Goal: Task Accomplishment & Management: Use online tool/utility

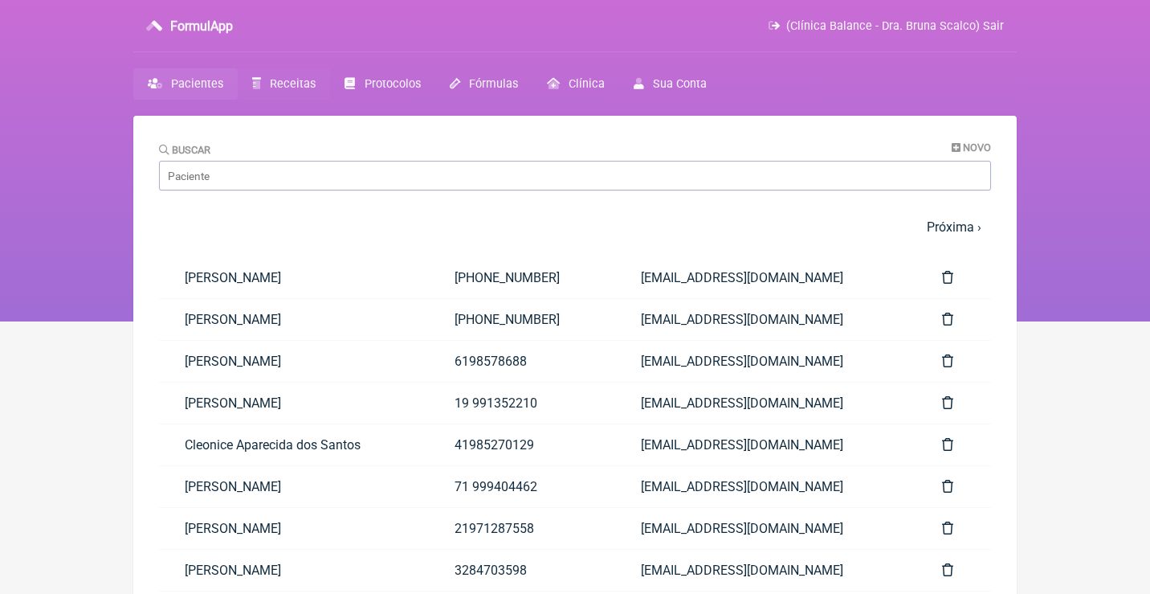
click at [297, 82] on span "Receitas" at bounding box center [293, 84] width 46 height 14
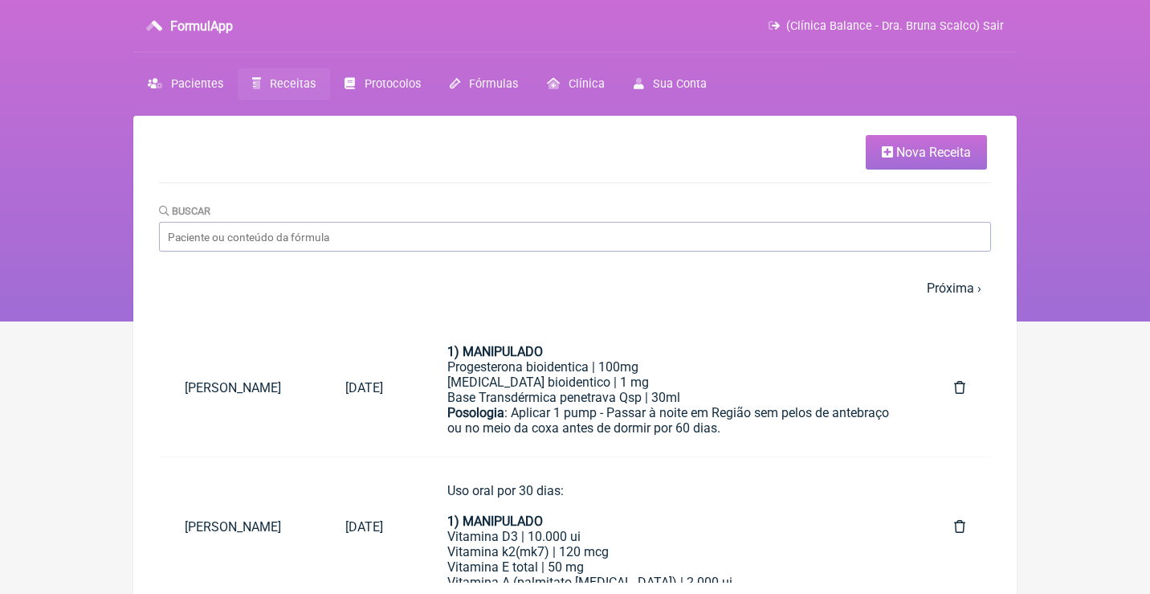
click at [297, 82] on span "Receitas" at bounding box center [293, 84] width 46 height 14
click at [349, 238] on input "Buscar" at bounding box center [575, 237] width 832 height 30
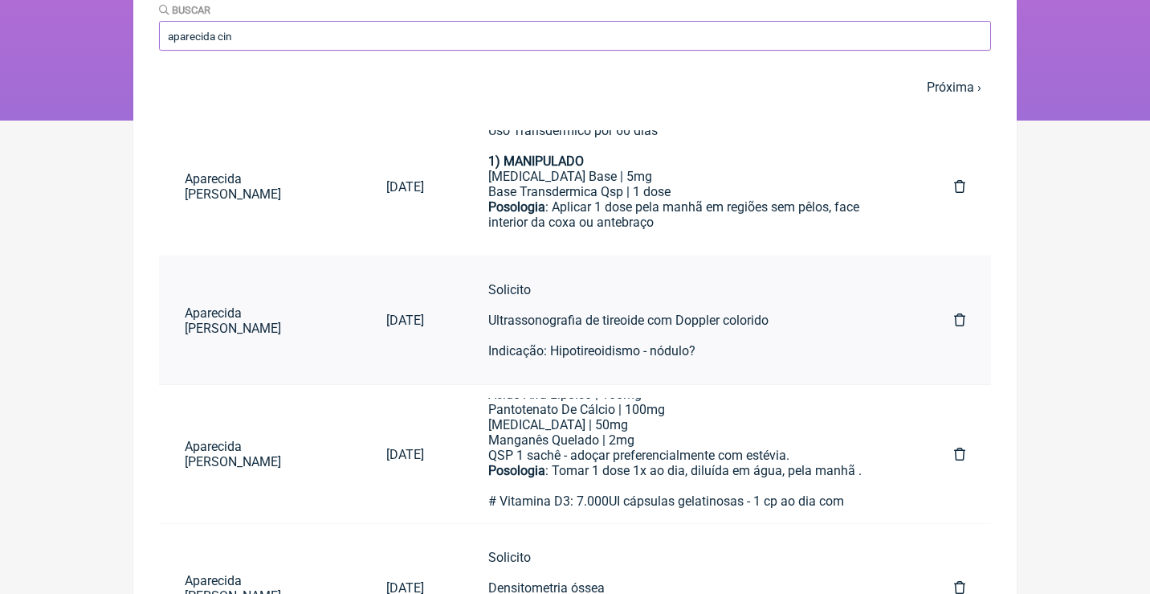
scroll to position [204, 0]
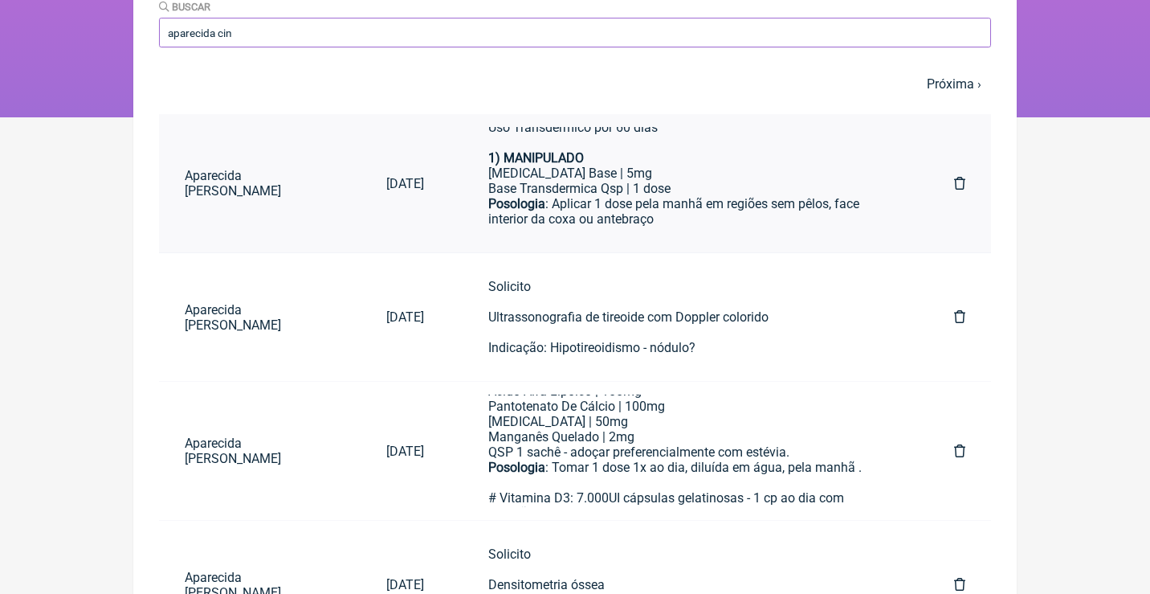
type input "aparecida cin"
click at [651, 196] on div "Posologia : Aplicar 1 dose pela manhã em regiões sem pêlos, face interior da co…" at bounding box center [689, 219] width 402 height 47
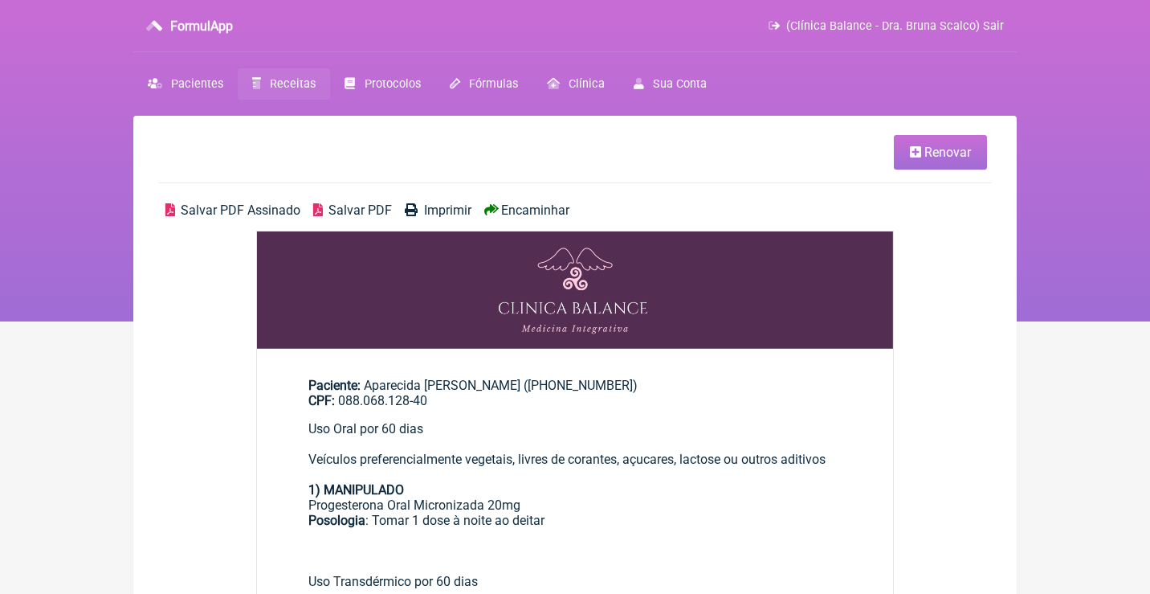
click at [929, 161] on link "Renovar" at bounding box center [940, 152] width 93 height 35
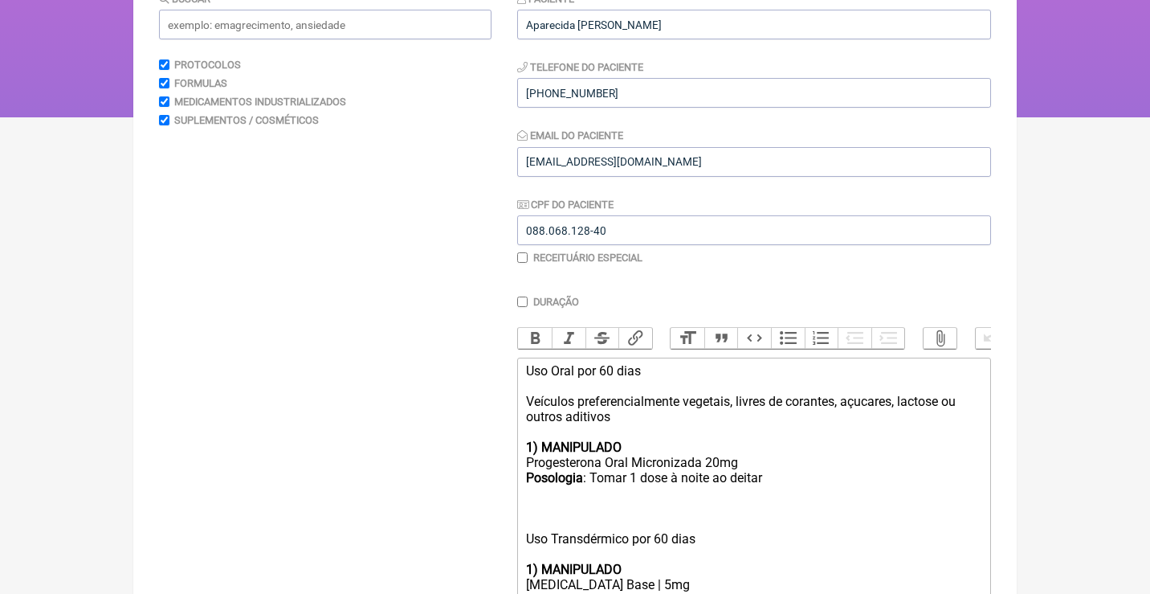
scroll to position [268, 0]
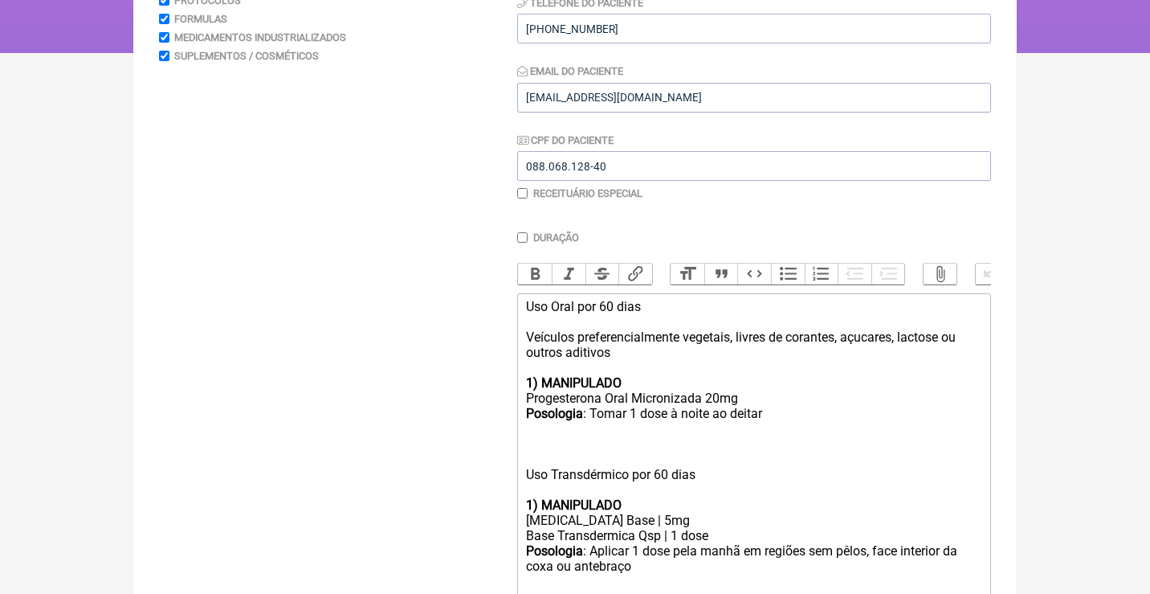
drag, startPoint x: 794, startPoint y: 410, endPoint x: 473, endPoint y: 372, distance: 322.7
click at [475, 376] on form "Buscar Protocolos Formulas Medicamentos Industrializados Suplementos / Cosmétic…" at bounding box center [575, 304] width 832 height 757
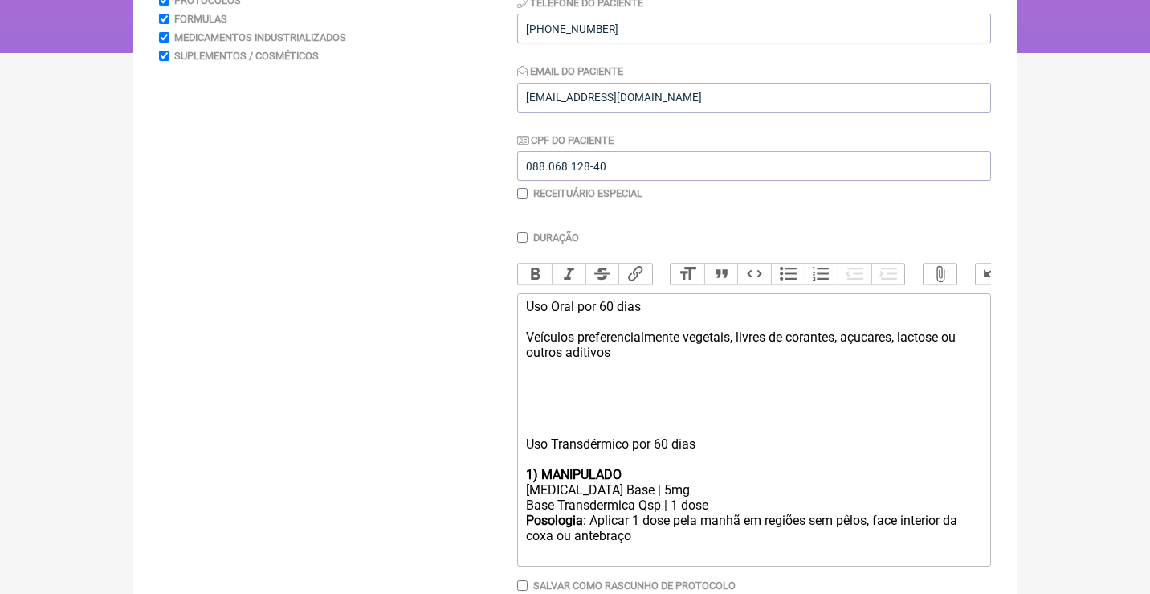
type trix-editor "<div>Uso Oral por 60 dias<br><br>Veículos preferencialmente vegetais, livres de…"
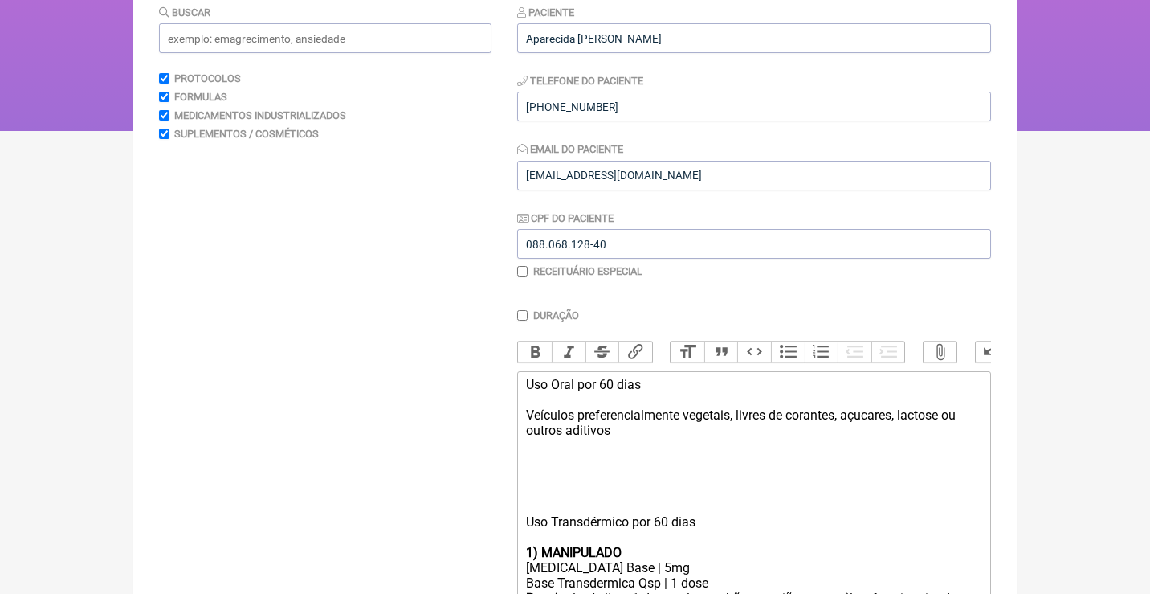
scroll to position [167, 0]
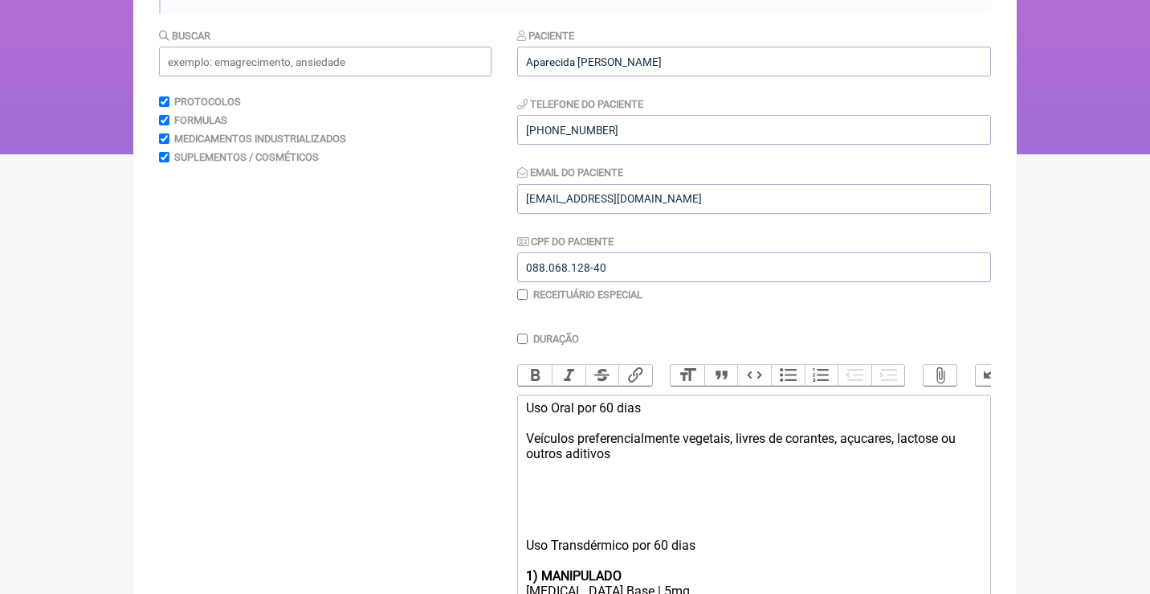
click at [430, 75] on div "Buscar Protocolos Formulas Medicamentos Industrializados Suplementos / Cosmétic…" at bounding box center [325, 390] width 333 height 727
click at [426, 64] on input "text" at bounding box center [325, 62] width 333 height 30
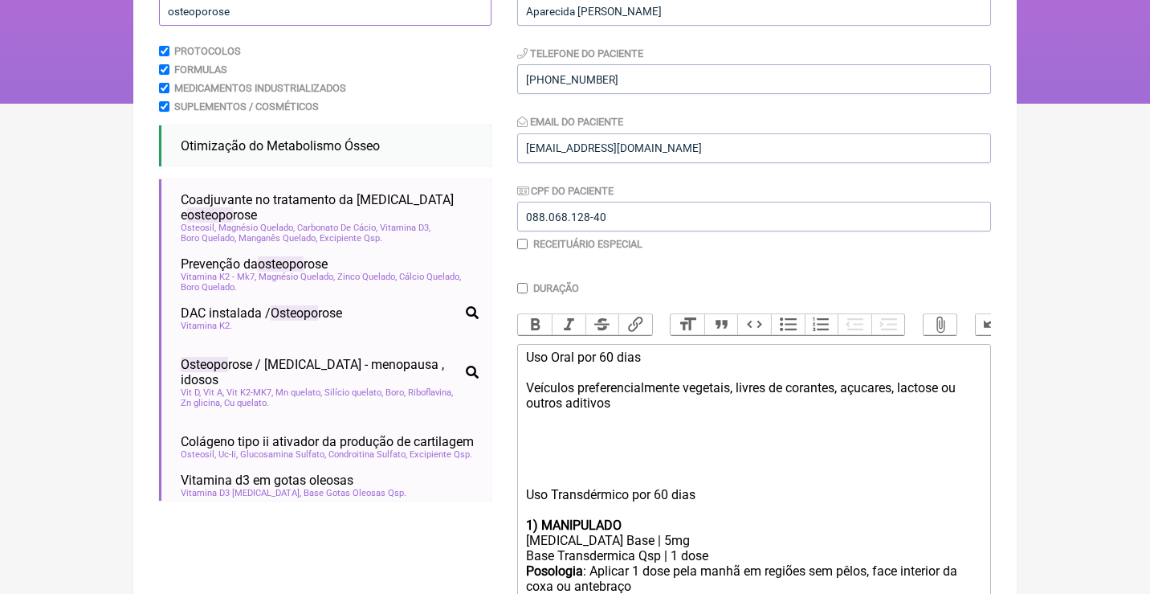
scroll to position [243, 0]
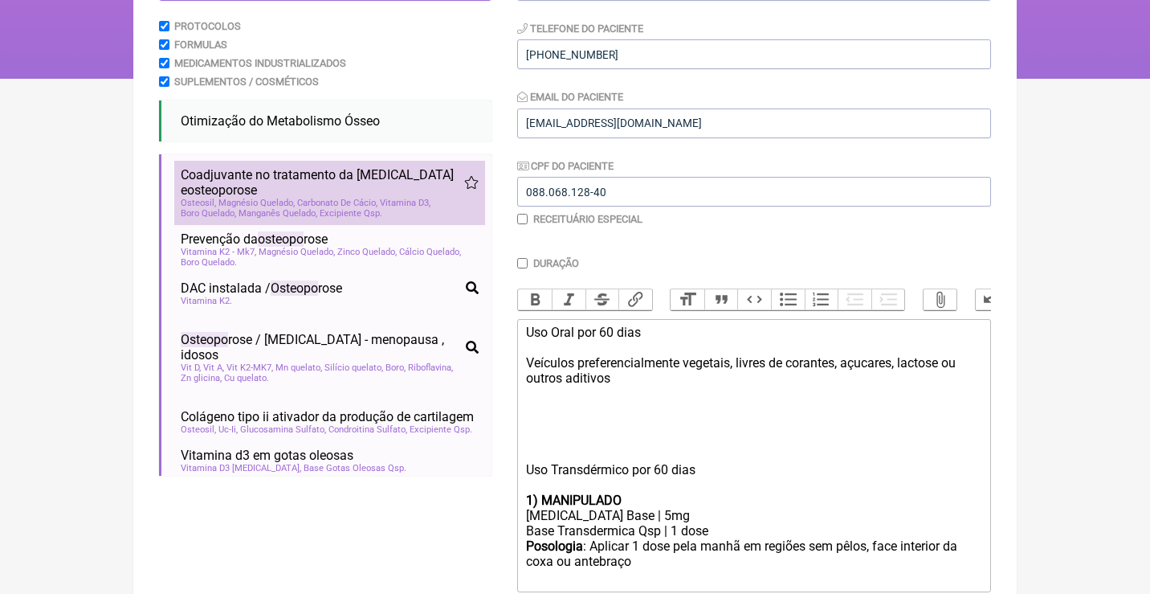
type input "osteoporose"
click at [361, 188] on span "Coadjuvante no tratamento da osteopenia e osteopo rose" at bounding box center [323, 182] width 284 height 31
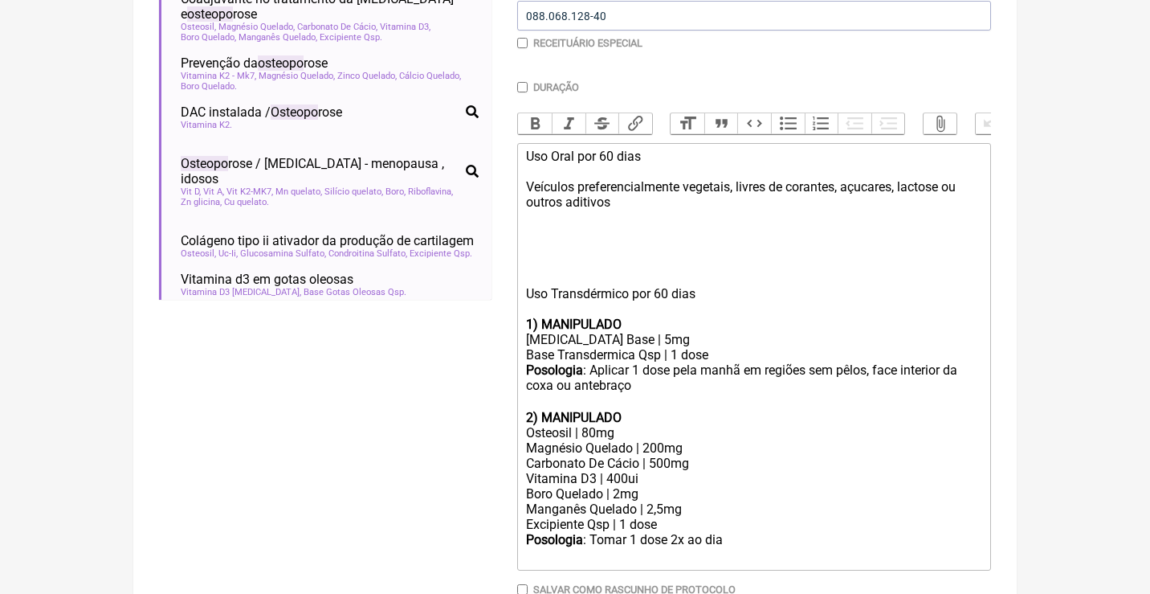
scroll to position [421, 0]
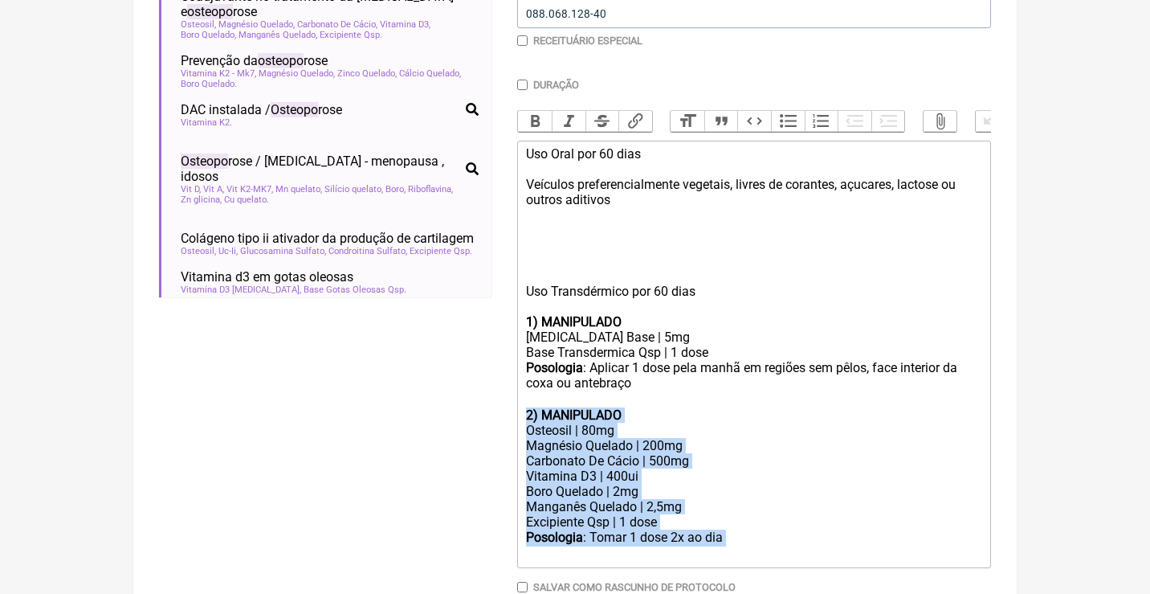
drag, startPoint x: 746, startPoint y: 518, endPoint x: 496, endPoint y: 394, distance: 279.8
click at [496, 394] on form "Buscar osteoporose Protocolos Formulas Medicamentos Industrializados Suplemento…" at bounding box center [575, 214] width 832 height 881
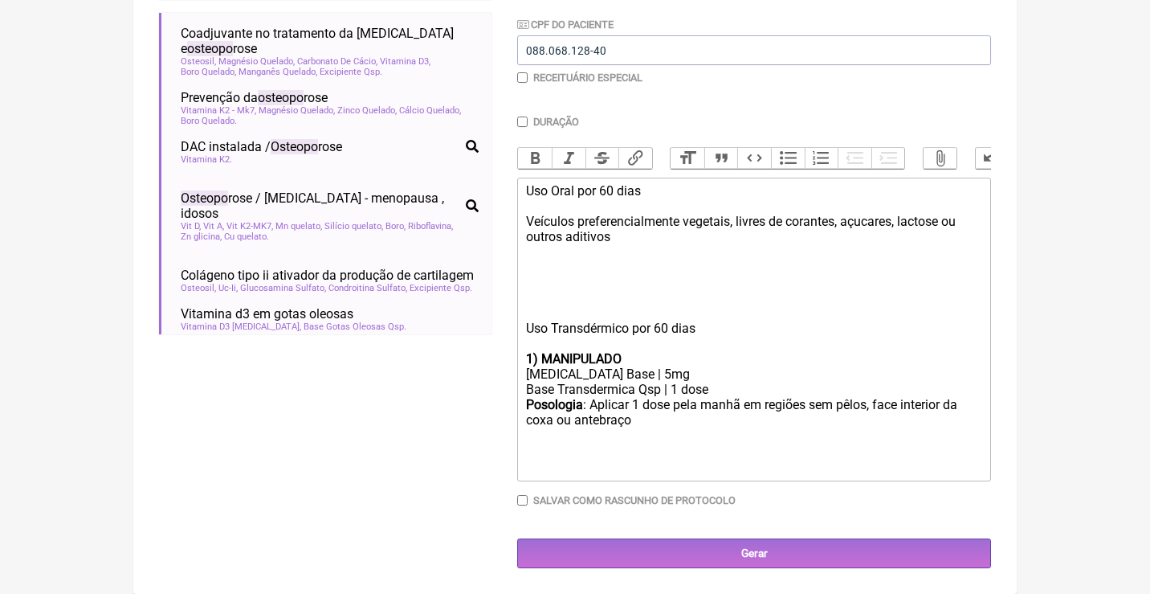
scroll to position [365, 0]
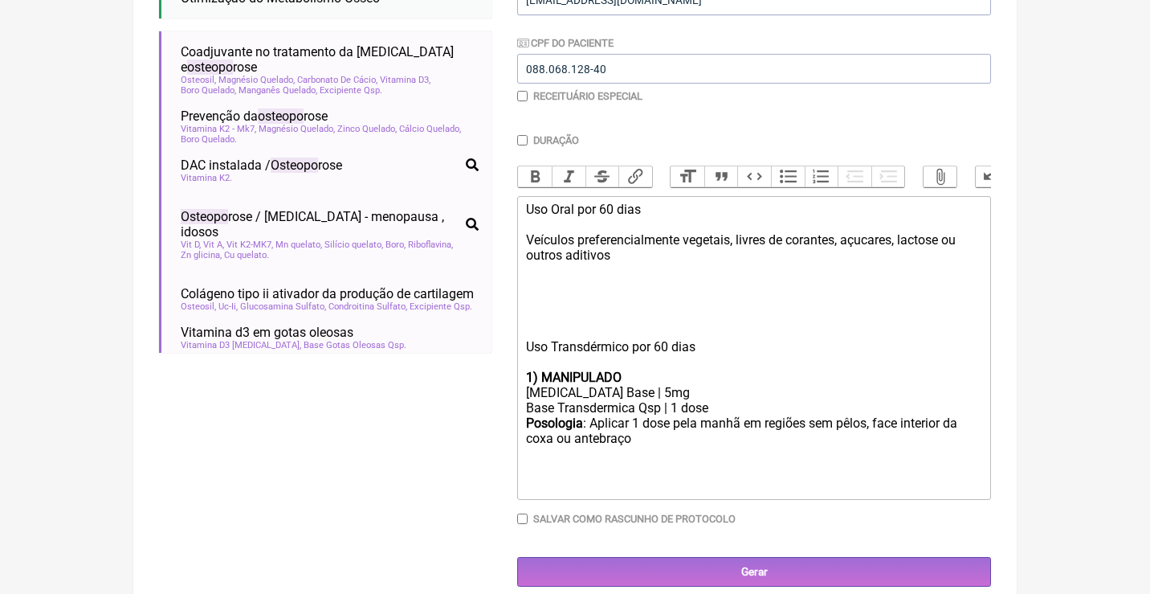
click at [528, 276] on div "Uso Oral por 60 dias Veículos preferencialmente vegetais, livres de corantes, a…" at bounding box center [754, 286] width 456 height 168
paste trix-editor "strong>2) MANIPULADO</strong></div><div>Osteosil | 80mg</div><div>Magnésio Quel…"
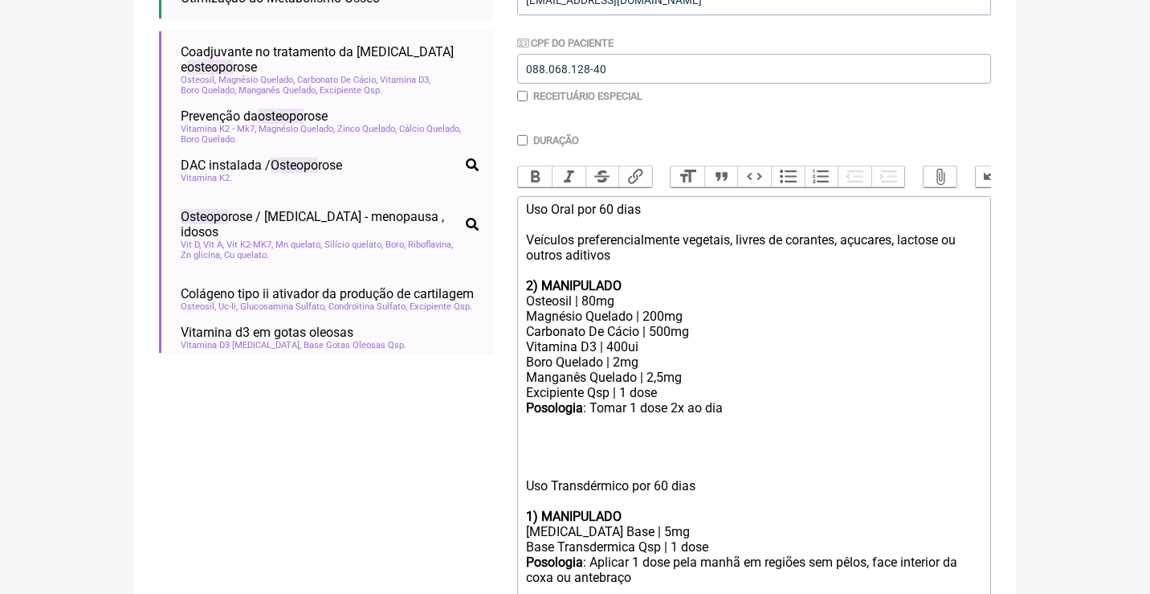
click at [528, 280] on strong "2) MANIPULADO" at bounding box center [574, 285] width 96 height 15
click at [521, 469] on trix-editor "Uso Oral por 60 dias Veículos preferencialmente vegetais, livres de corantes, a…" at bounding box center [754, 417] width 474 height 443
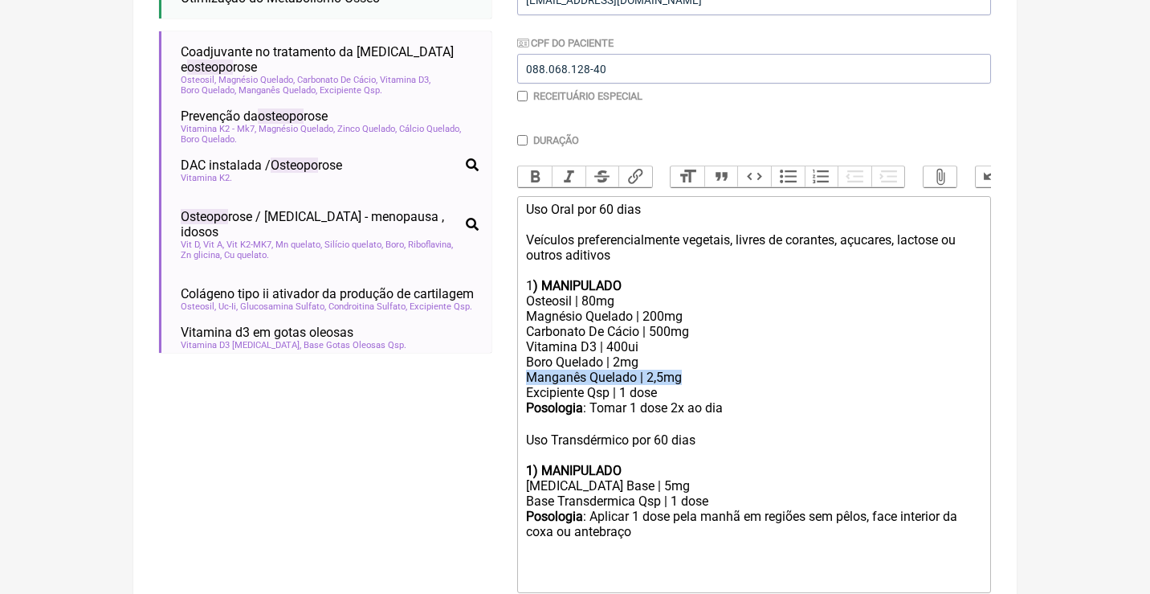
drag, startPoint x: 691, startPoint y: 366, endPoint x: 517, endPoint y: 365, distance: 173.5
click at [517, 365] on trix-editor "Uso Oral por 60 dias Veículos preferencialmente vegetais, livres de corantes, a…" at bounding box center [754, 394] width 474 height 397
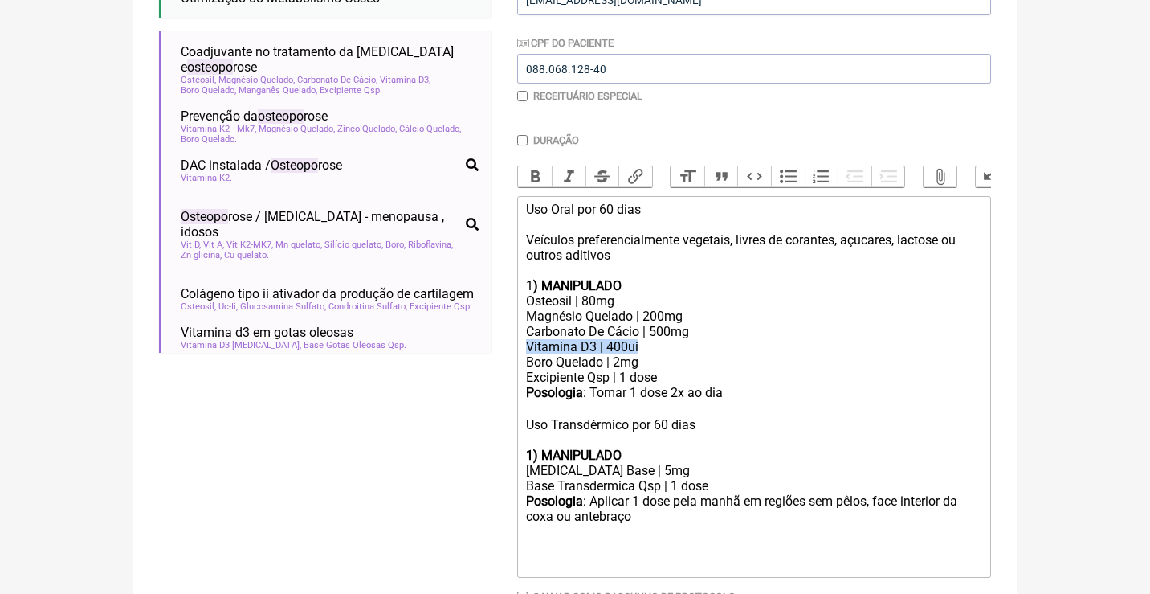
drag, startPoint x: 655, startPoint y: 337, endPoint x: 521, endPoint y: 331, distance: 134.2
click at [521, 331] on trix-editor "Uso Oral por 60 dias Veículos preferencialmente vegetais, livres de corantes, a…" at bounding box center [754, 386] width 474 height 381
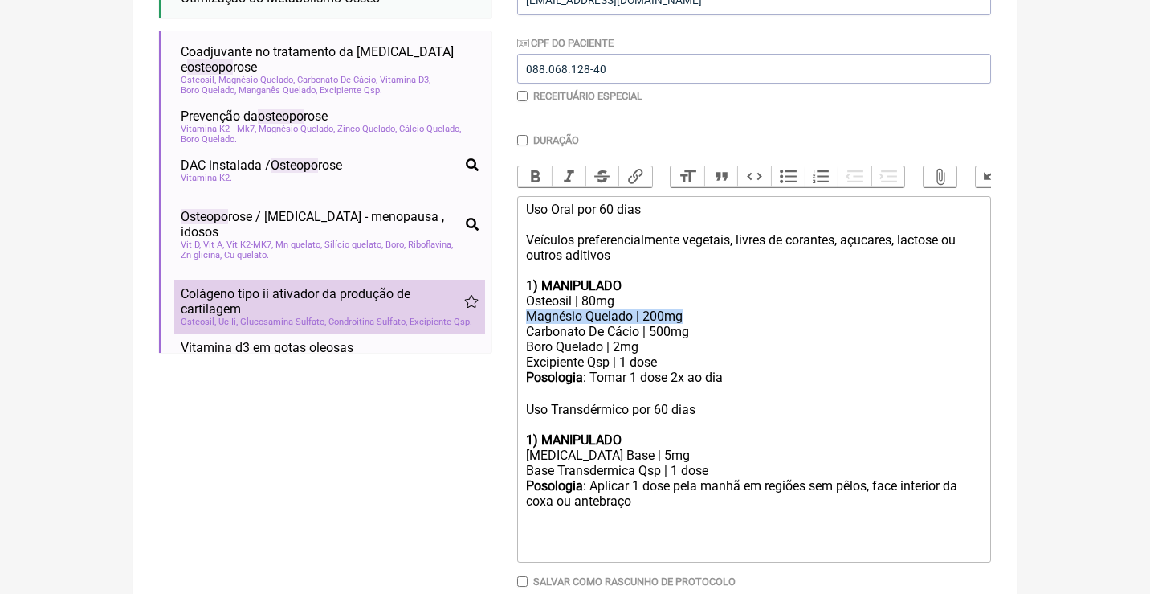
drag, startPoint x: 696, startPoint y: 310, endPoint x: 471, endPoint y: 304, distance: 224.2
click at [475, 312] on form "Buscar osteoporose Protocolos Formulas Medicamentos Industrializados Suplemento…" at bounding box center [575, 239] width 832 height 820
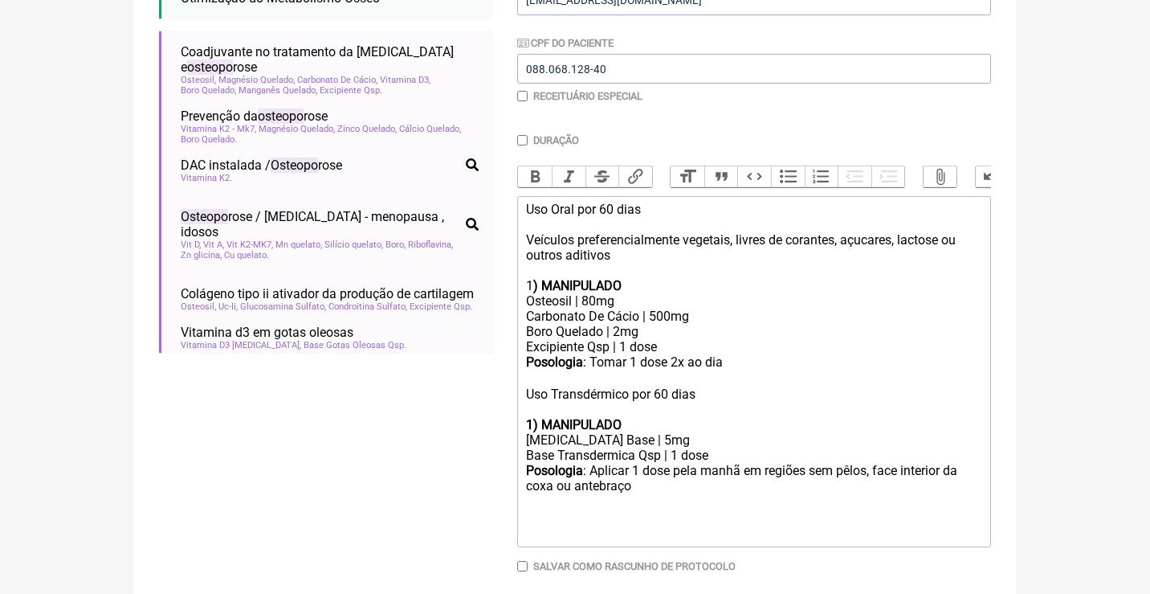
click at [744, 354] on div "Posologia : Tomar 1 dose 2x ao dia ㅤ" at bounding box center [754, 362] width 456 height 17
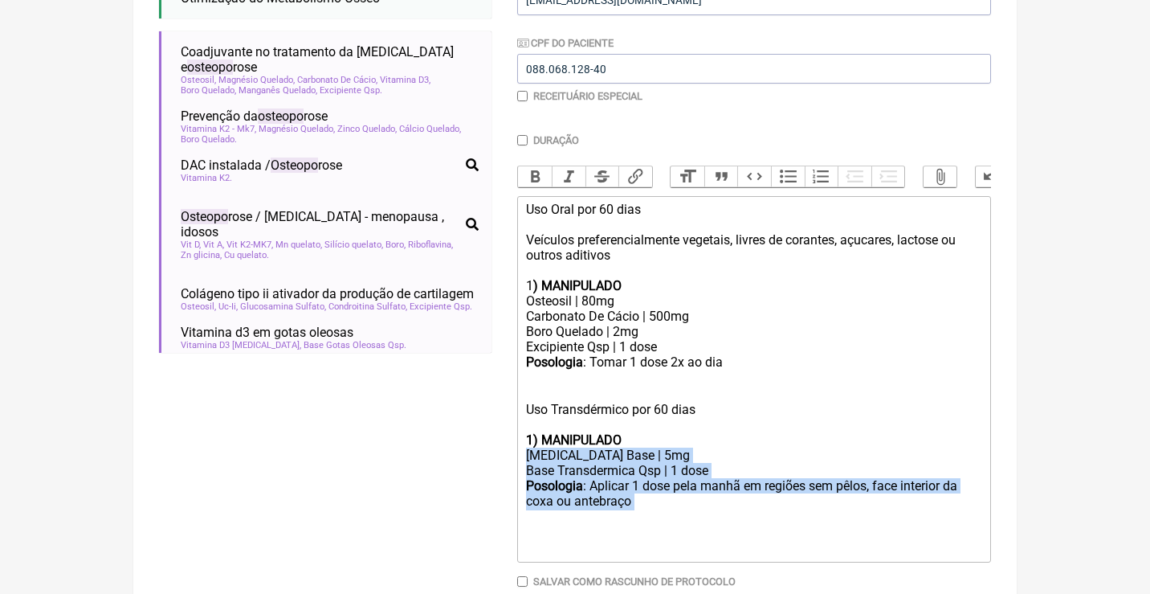
drag, startPoint x: 648, startPoint y: 482, endPoint x: 520, endPoint y: 439, distance: 134.6
click at [520, 439] on trix-editor "Uso Oral por 60 dias Veículos preferencialmente vegetais, livres de corantes, a…" at bounding box center [754, 379] width 474 height 366
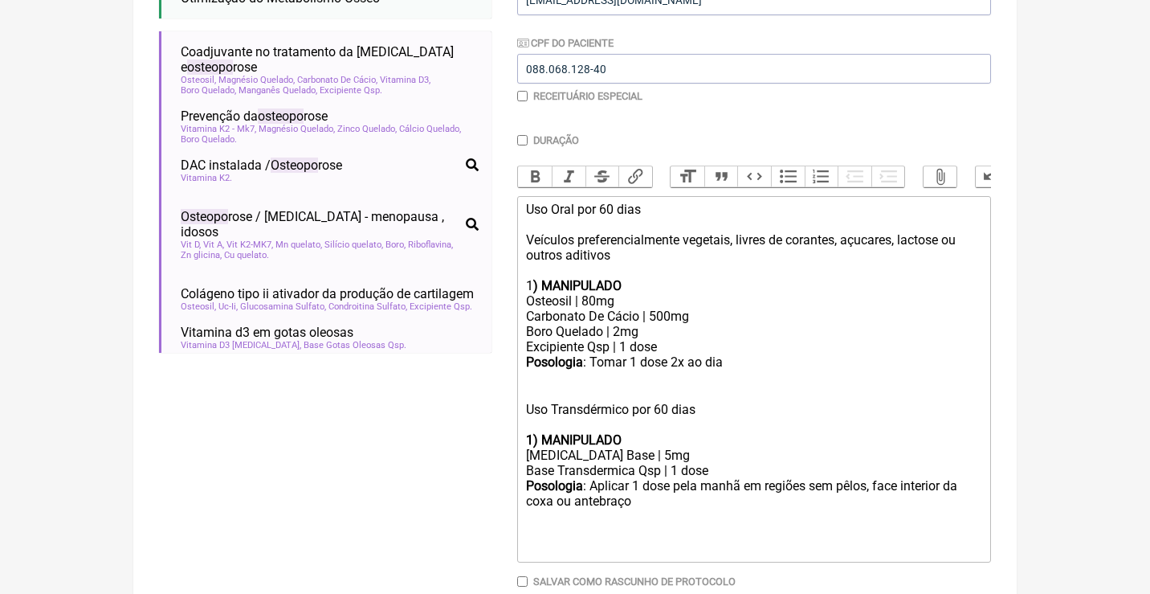
type trix-editor "<div>Uso Oral por 60 dias<br><br>Veículos preferencialmente vegetais, livres de…"
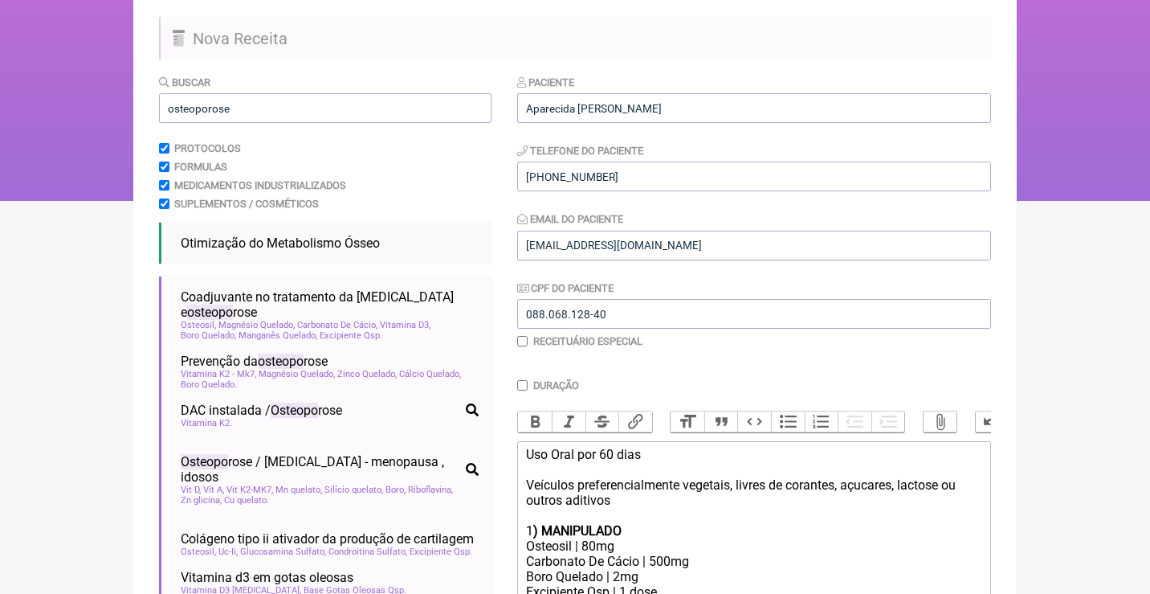
scroll to position [99, 0]
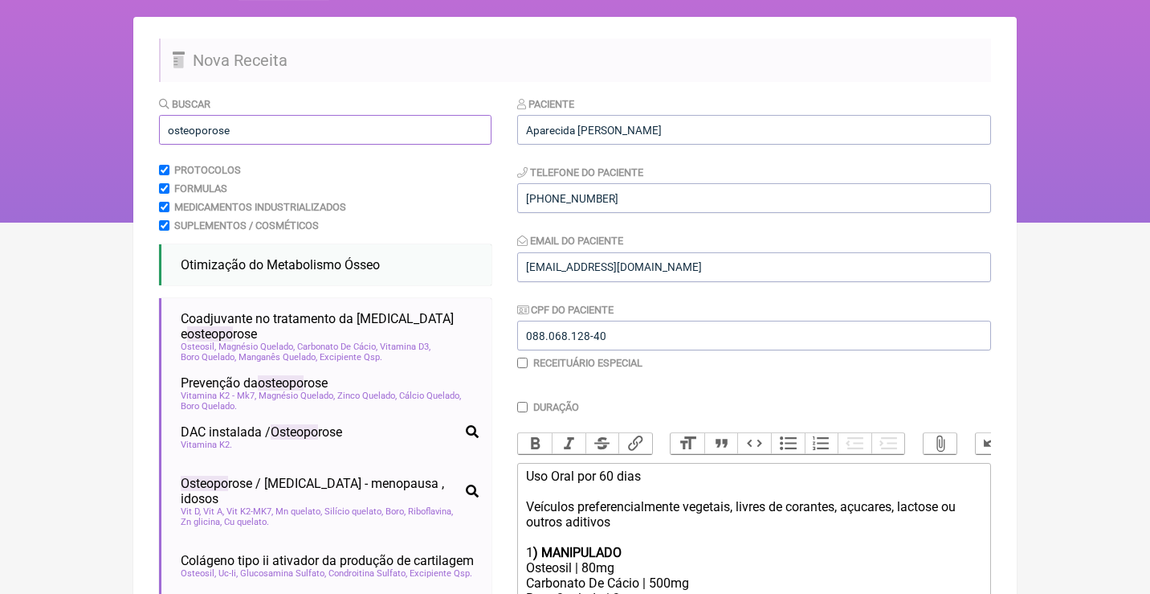
drag, startPoint x: 347, startPoint y: 134, endPoint x: 133, endPoint y: 129, distance: 214.5
click at [133, 129] on div "FormulApp (Clínica Balance - Dra. Bruna Scalco) Sair Pacientes Receitas Protoco…" at bounding box center [575, 61] width 1150 height 321
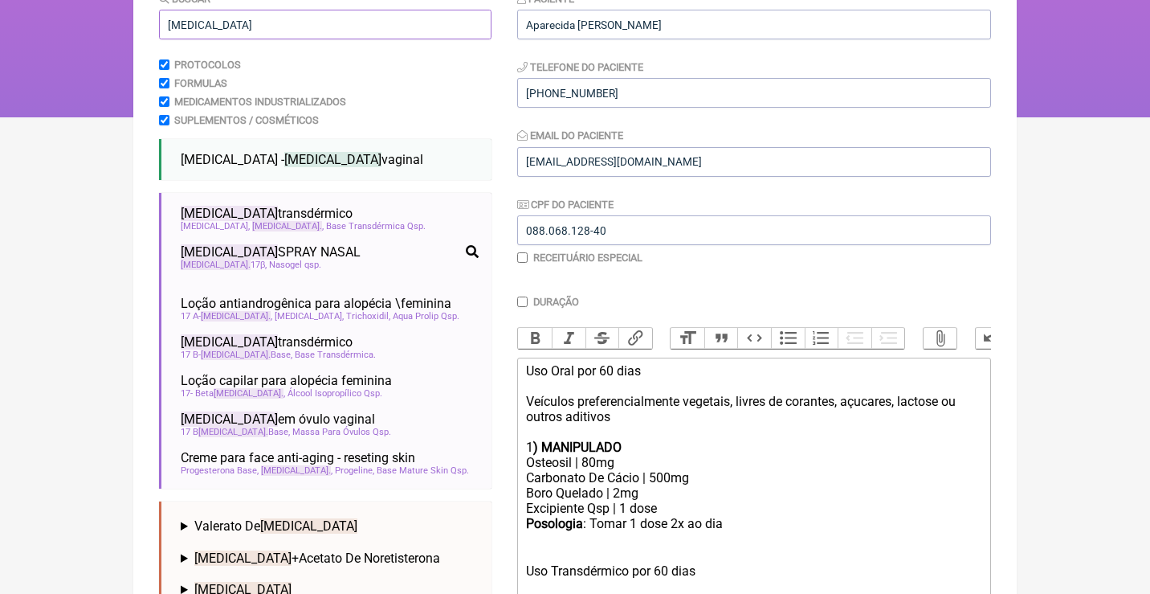
scroll to position [208, 0]
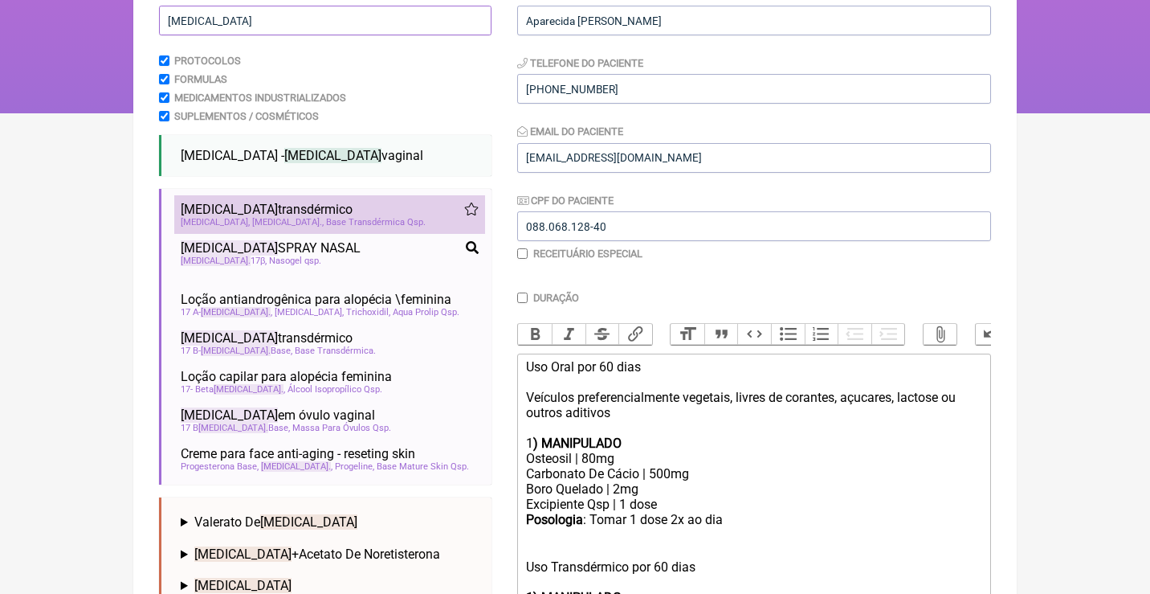
type input "estradiol"
click at [366, 218] on div "Estriol Estradiol Base Transdérmica Qsp" at bounding box center [330, 222] width 298 height 10
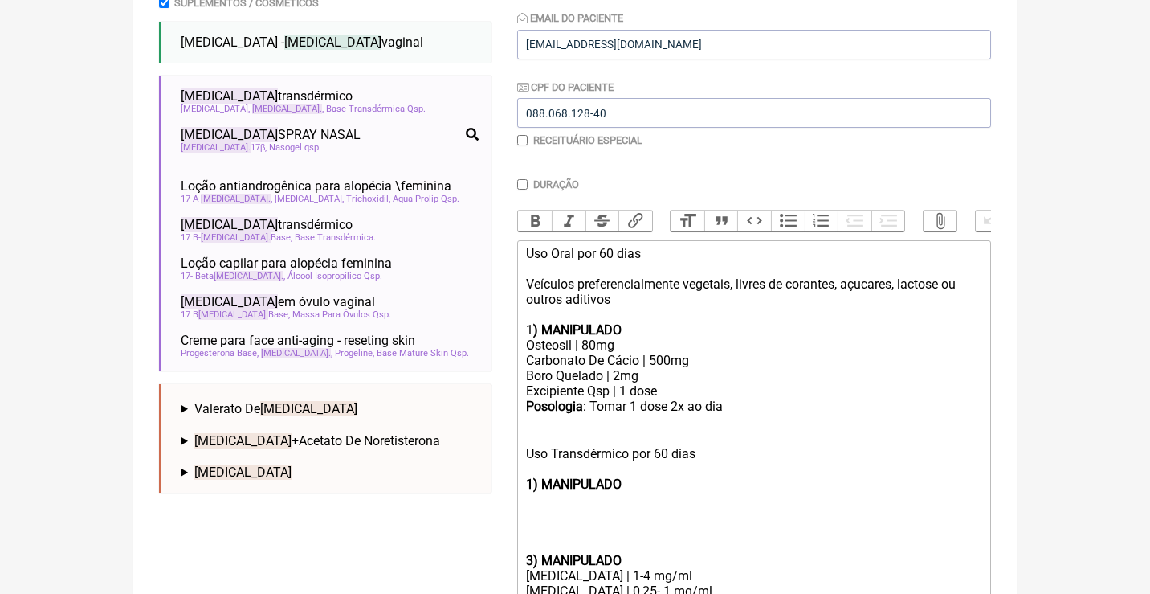
scroll to position [323, 0]
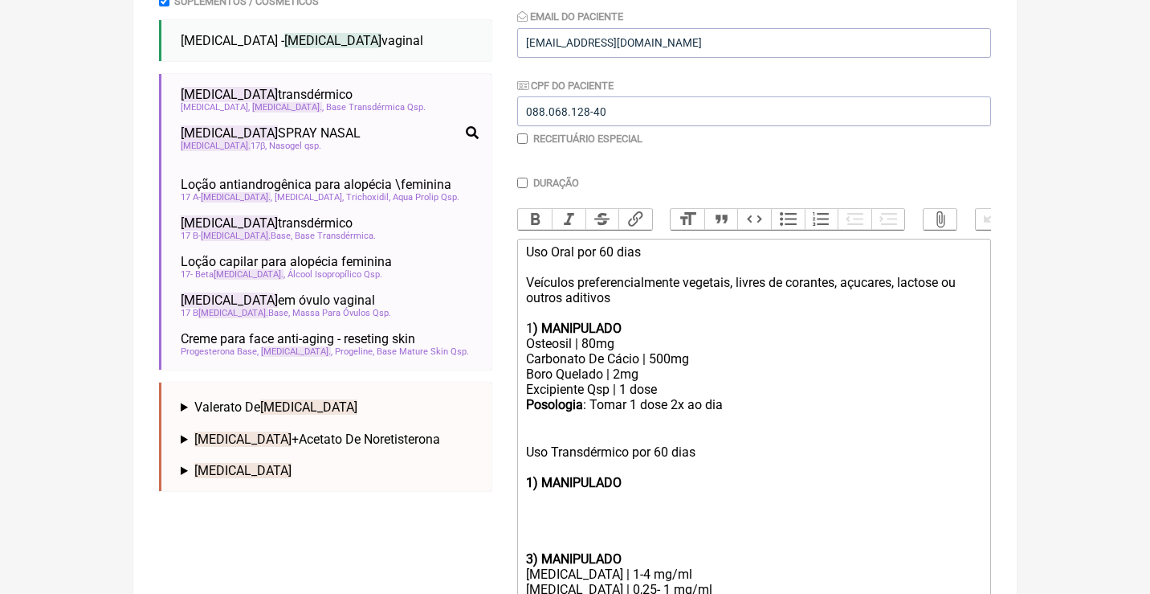
click at [542, 551] on strong "3) MANIPULADO" at bounding box center [574, 558] width 96 height 15
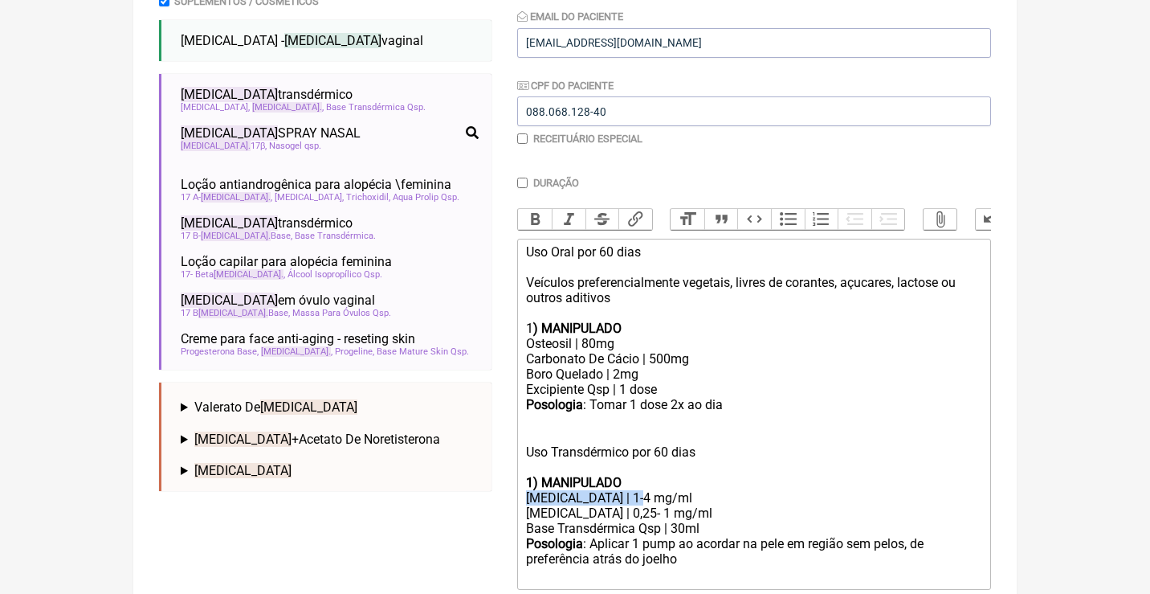
drag, startPoint x: 642, startPoint y: 479, endPoint x: 524, endPoint y: 477, distance: 118.1
click at [527, 490] on div "Estriol | 1-4 mg/ml" at bounding box center [754, 497] width 456 height 15
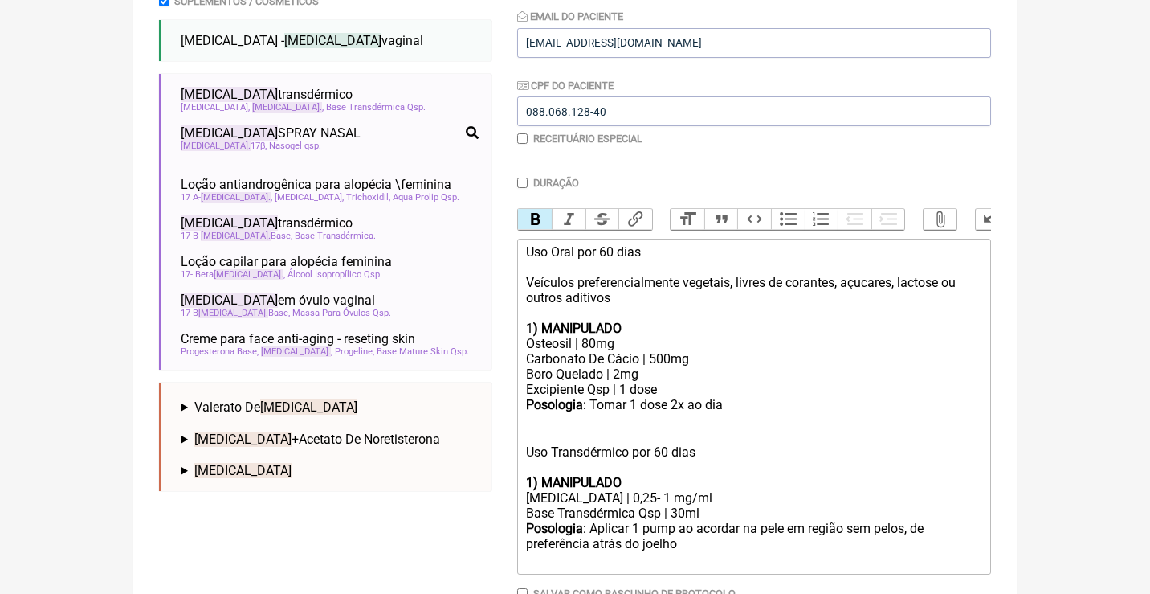
click at [630, 490] on div "Estradiol | 0,25- 1 mg/ml" at bounding box center [754, 497] width 456 height 15
type trix-editor "<div>Uso Oral por 60 dias<br><br>Veículos preferencialmente vegetais, livres de…"
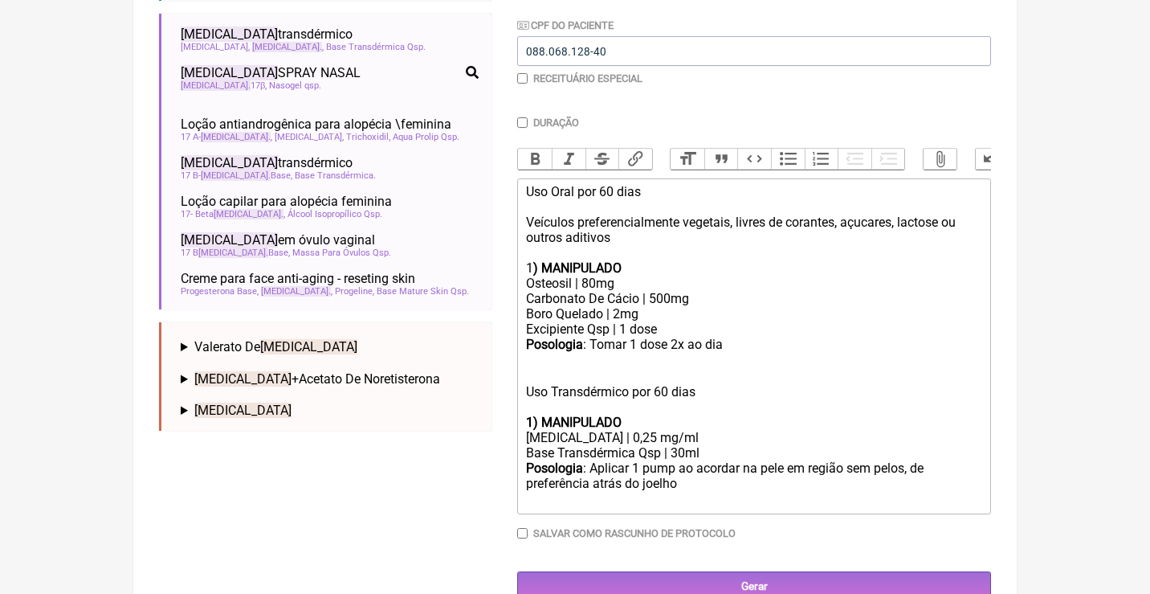
scroll to position [385, 0]
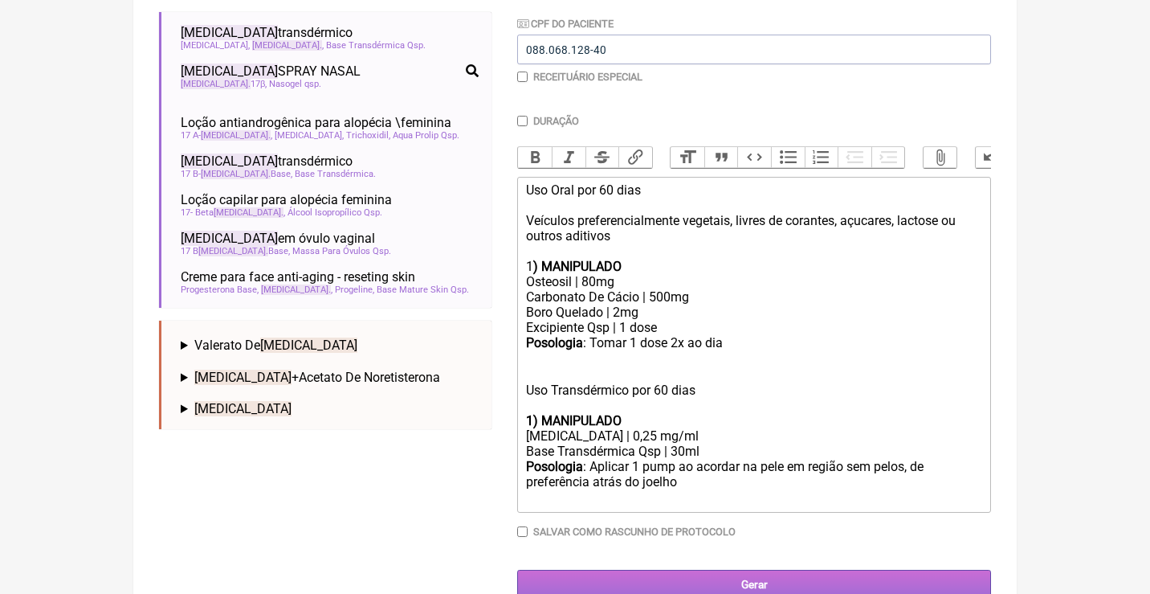
click at [777, 569] on input "Gerar" at bounding box center [754, 584] width 474 height 30
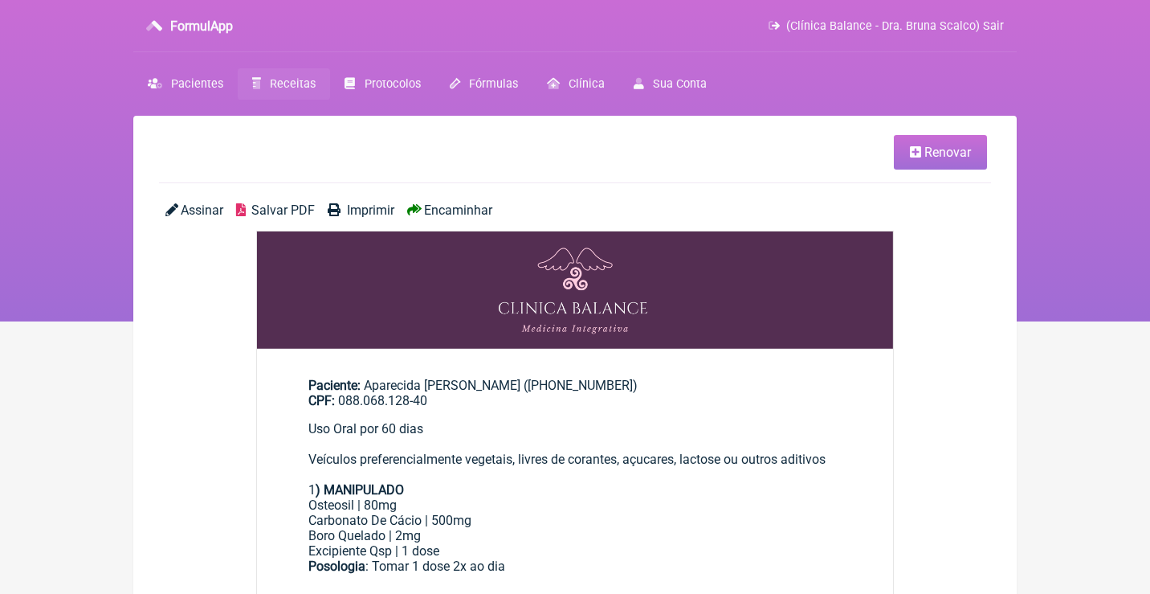
click at [186, 213] on span "Assinar" at bounding box center [202, 209] width 43 height 15
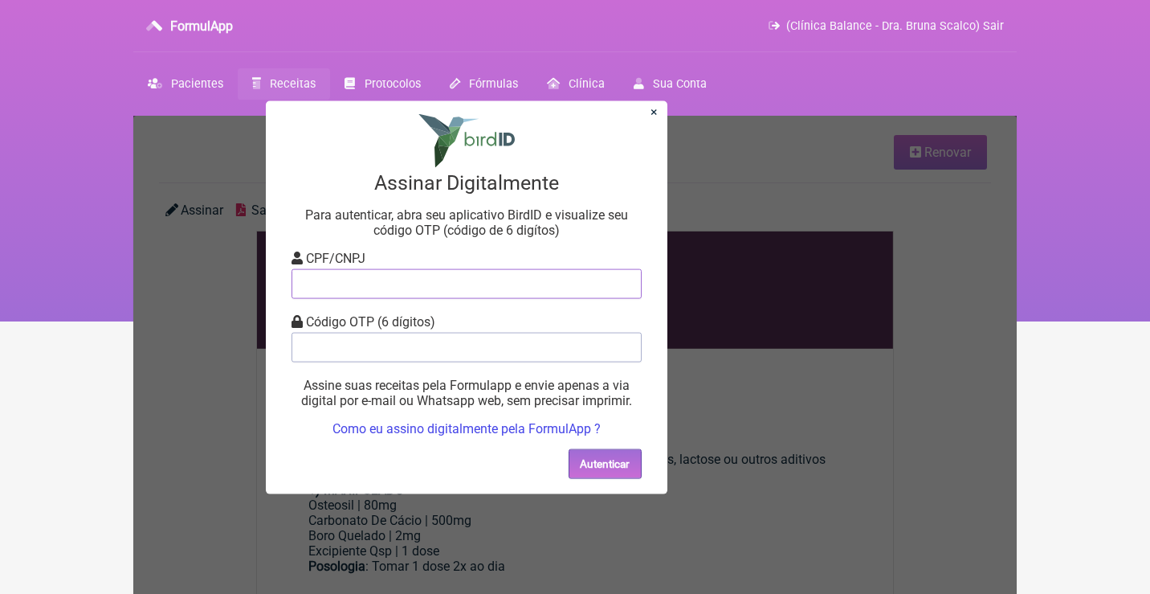
click at [331, 294] on input "tel" at bounding box center [467, 283] width 350 height 30
type input "12805451783"
click at [350, 341] on input "tel" at bounding box center [467, 347] width 350 height 30
type input "617103"
click at [608, 451] on button "Autenticar" at bounding box center [605, 463] width 73 height 30
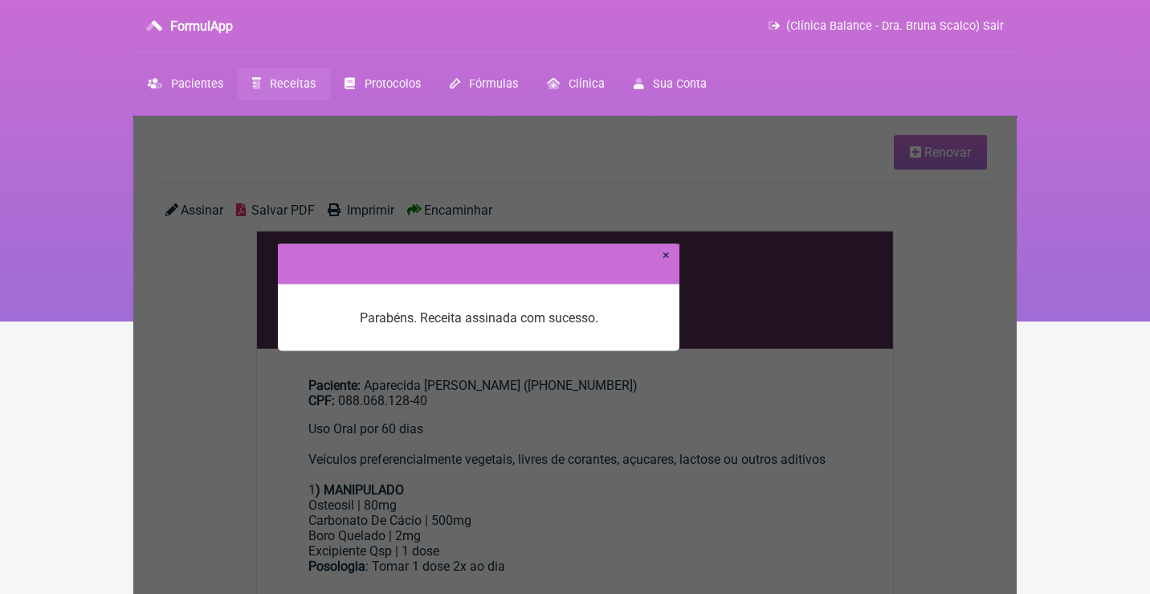
click at [666, 259] on link "×" at bounding box center [666, 254] width 7 height 15
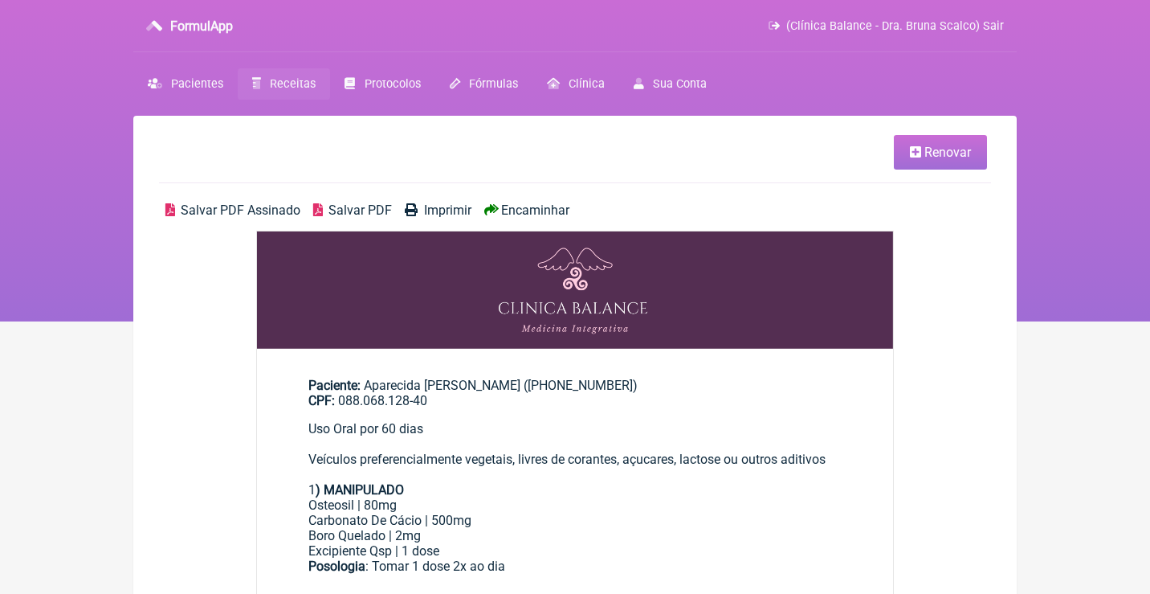
click at [206, 213] on span "Salvar PDF Assinado" at bounding box center [241, 209] width 120 height 15
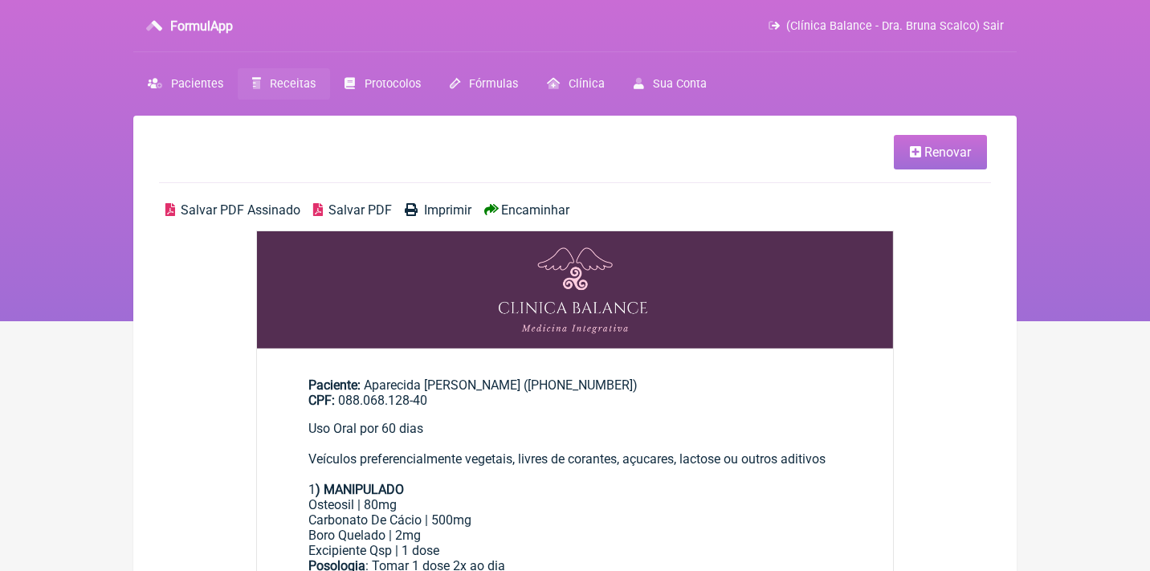
click at [940, 154] on span "Renovar" at bounding box center [947, 152] width 47 height 15
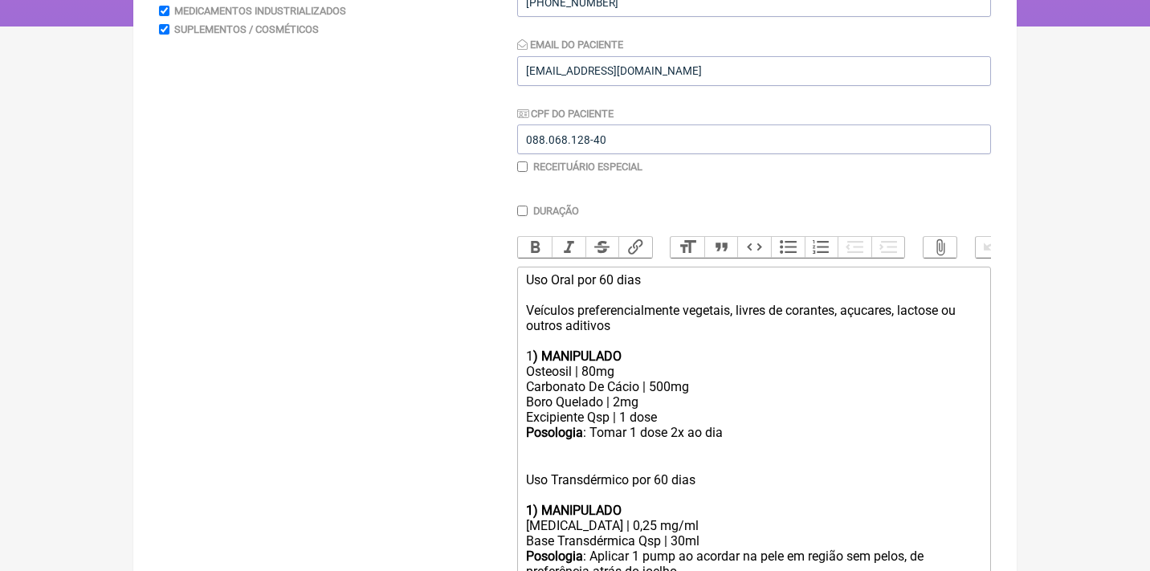
scroll to position [315, 0]
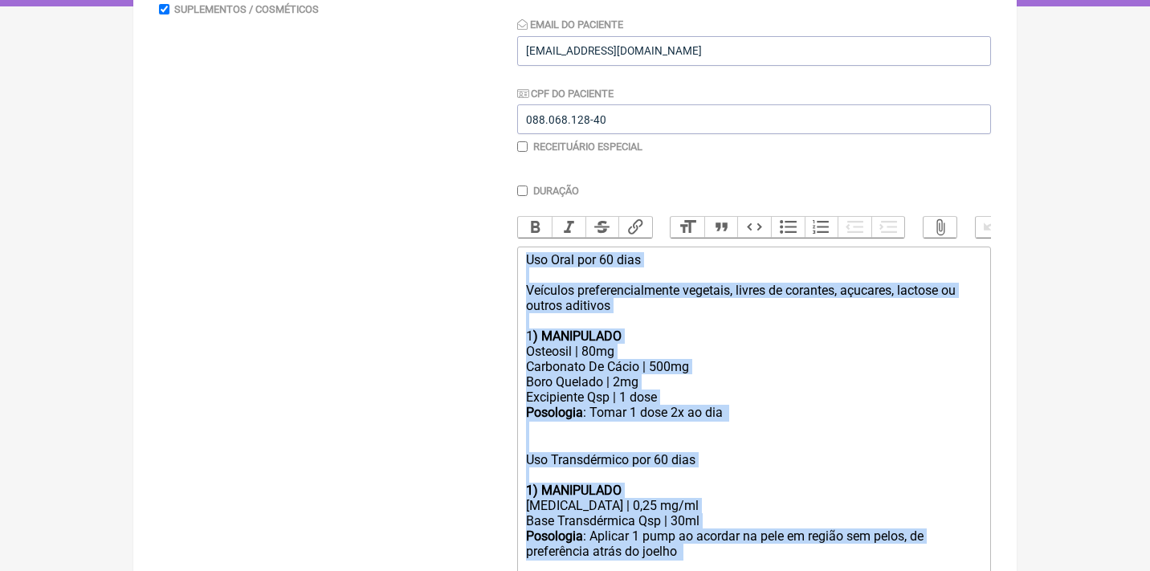
drag, startPoint x: 528, startPoint y: 258, endPoint x: 670, endPoint y: 547, distance: 322.2
click at [670, 547] on trix-editor "Uso Oral por 60 dias Veículos preferencialmente vegetais, livres de corantes, a…" at bounding box center [754, 415] width 474 height 336
type trix-editor "<div>Uso Oral por 60 dias<br><br>Veículos preferencialmente vegetais, livres de…"
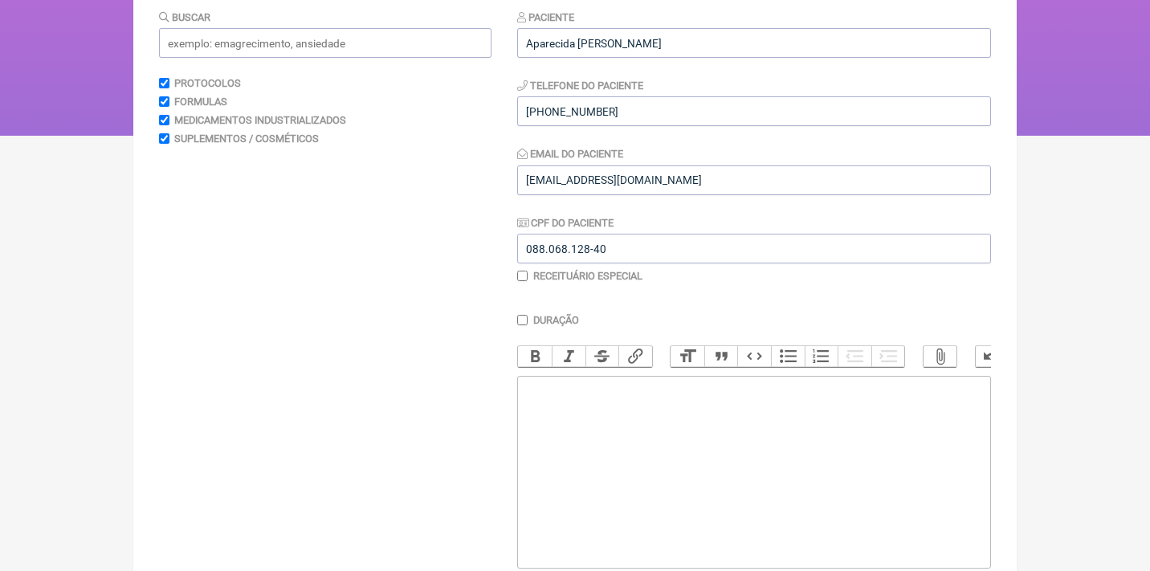
scroll to position [172, 0]
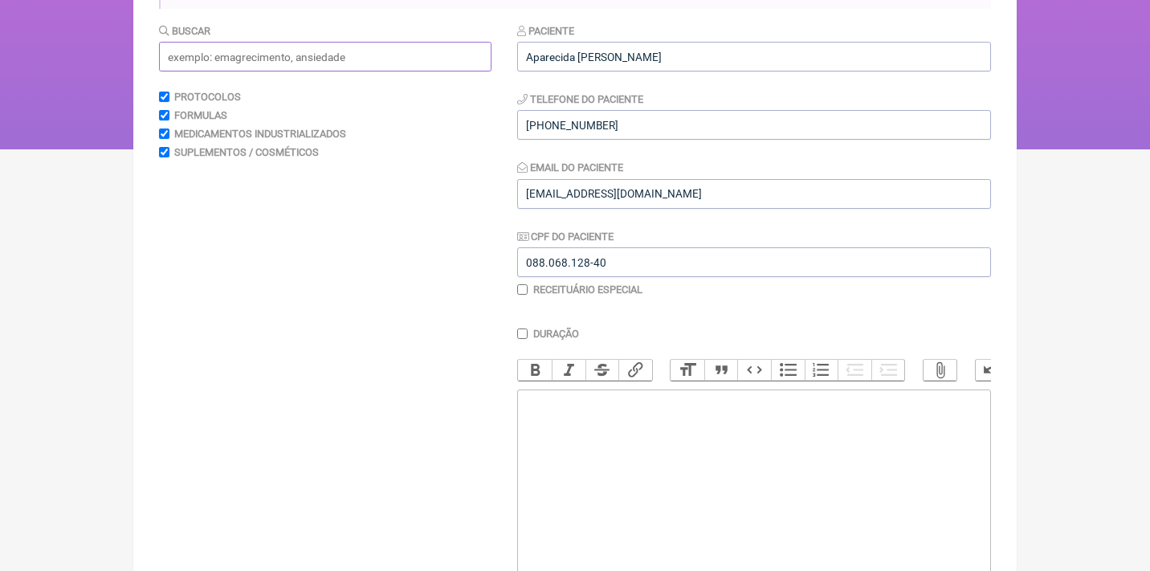
click at [270, 49] on input "text" at bounding box center [325, 57] width 333 height 30
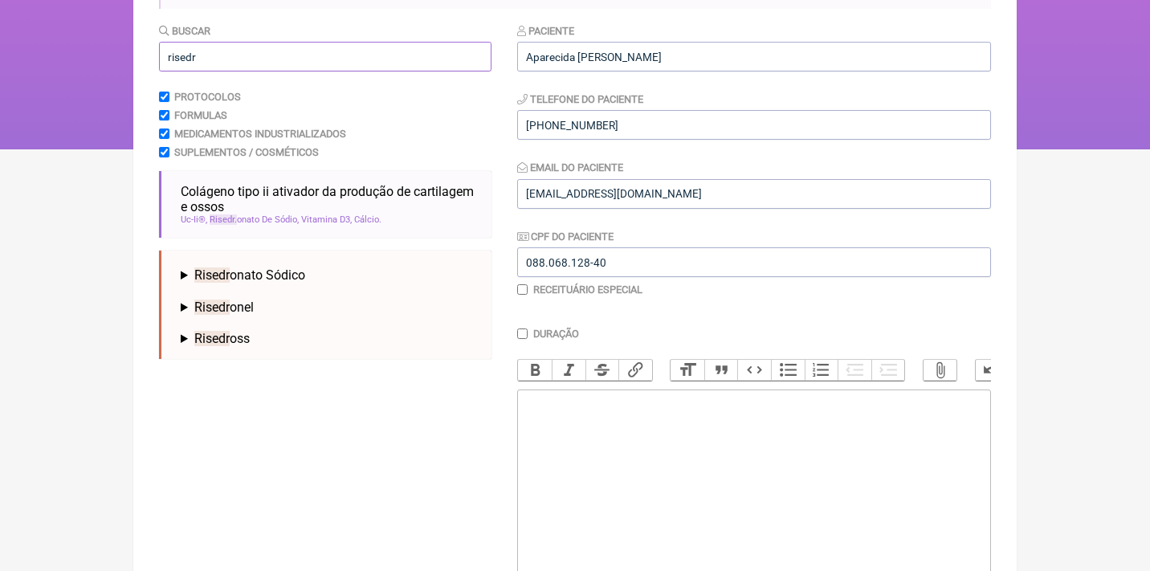
type input "risedr"
click at [284, 284] on div "Risedr onato Sódico Comprimido Revestido | 150 MG Comprimido Revestido | 35 MG" at bounding box center [329, 273] width 311 height 32
click at [293, 269] on span "Risedr onato Sódico" at bounding box center [249, 274] width 111 height 15
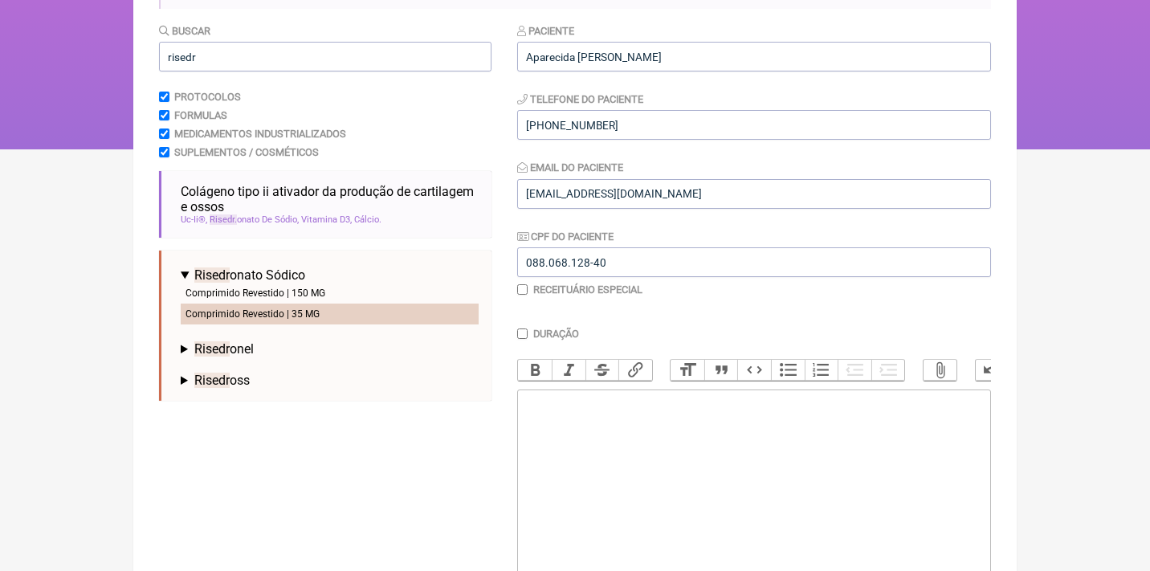
click at [300, 308] on li "Comprimido Revestido | 35 MG" at bounding box center [330, 314] width 298 height 21
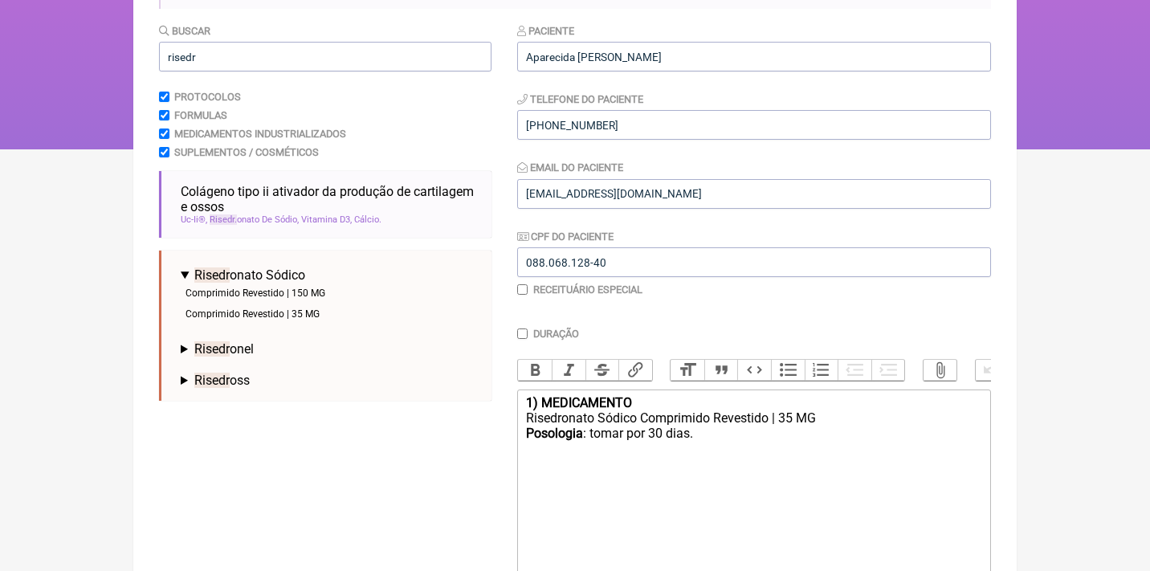
click at [630, 430] on div "Posologia : tomar por 30 dias." at bounding box center [754, 441] width 456 height 31
drag, startPoint x: 834, startPoint y: 440, endPoint x: 735, endPoint y: 432, distance: 99.1
click at [735, 432] on div "Posologia : tomar 1 cp por semana, por 30 dias." at bounding box center [754, 441] width 456 height 31
click at [659, 426] on div "Posologia : tomar 1 cp por semana." at bounding box center [754, 433] width 456 height 15
click at [745, 430] on div "Posologia : tomar 1 cp, 1x por semana." at bounding box center [754, 433] width 456 height 15
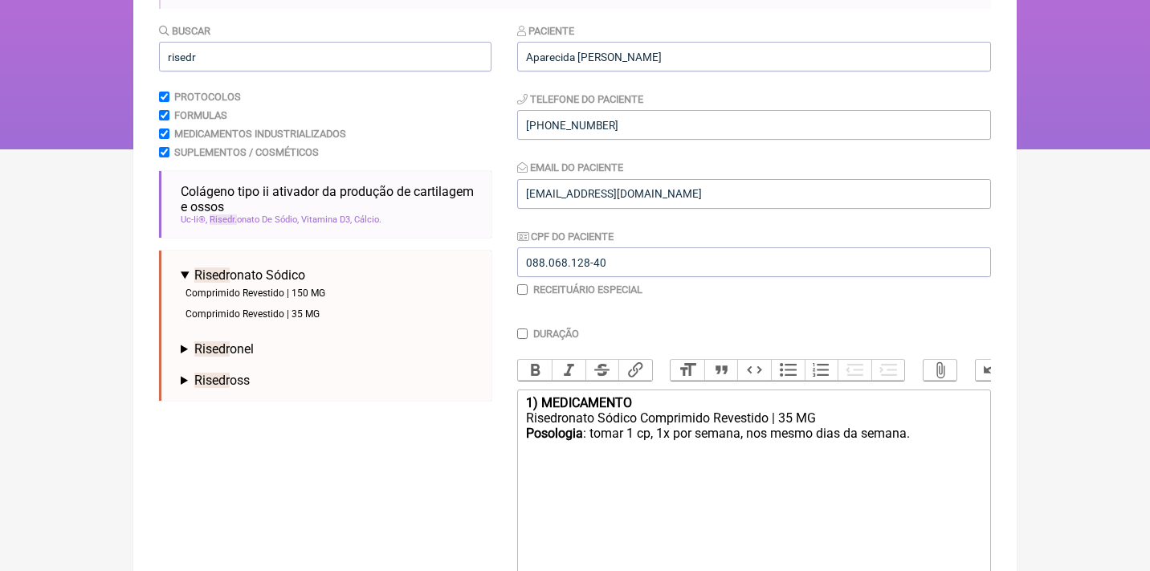
click at [523, 398] on trix-editor "1) MEDICAMENTO Risedronato Sódico Comprimido Revestido | 35 MG Posologia : toma…" at bounding box center [754, 486] width 474 height 193
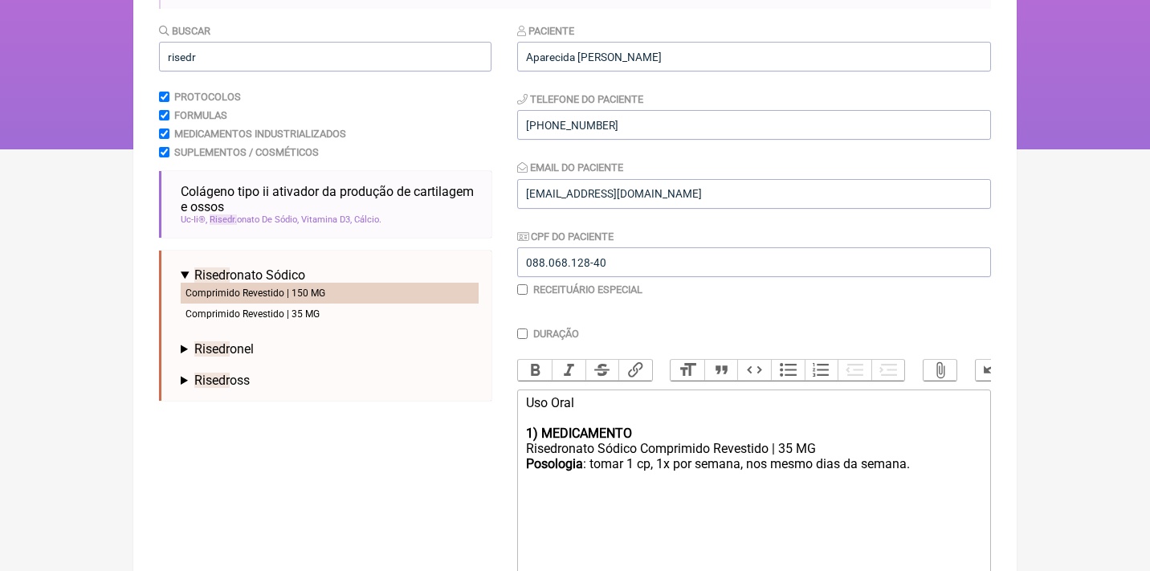
click at [316, 292] on li "Comprimido Revestido | 150 MG" at bounding box center [330, 293] width 298 height 21
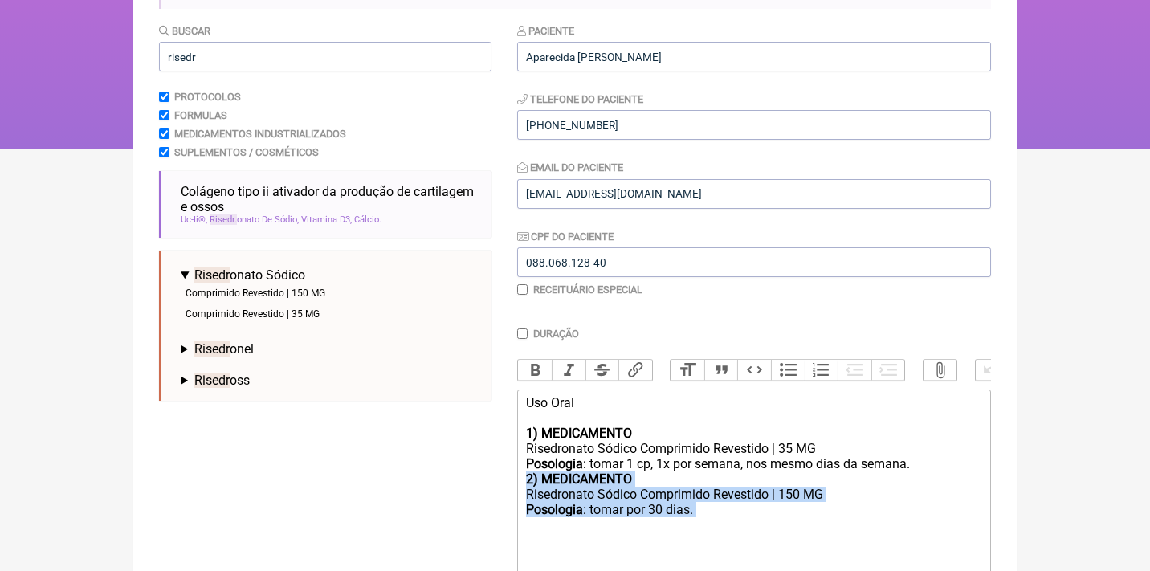
drag, startPoint x: 735, startPoint y: 527, endPoint x: 504, endPoint y: 477, distance: 236.6
click at [504, 478] on form "Buscar risedr Protocolos Formulas Medicamentos Industrializados Suplementos / C…" at bounding box center [575, 345] width 832 height 647
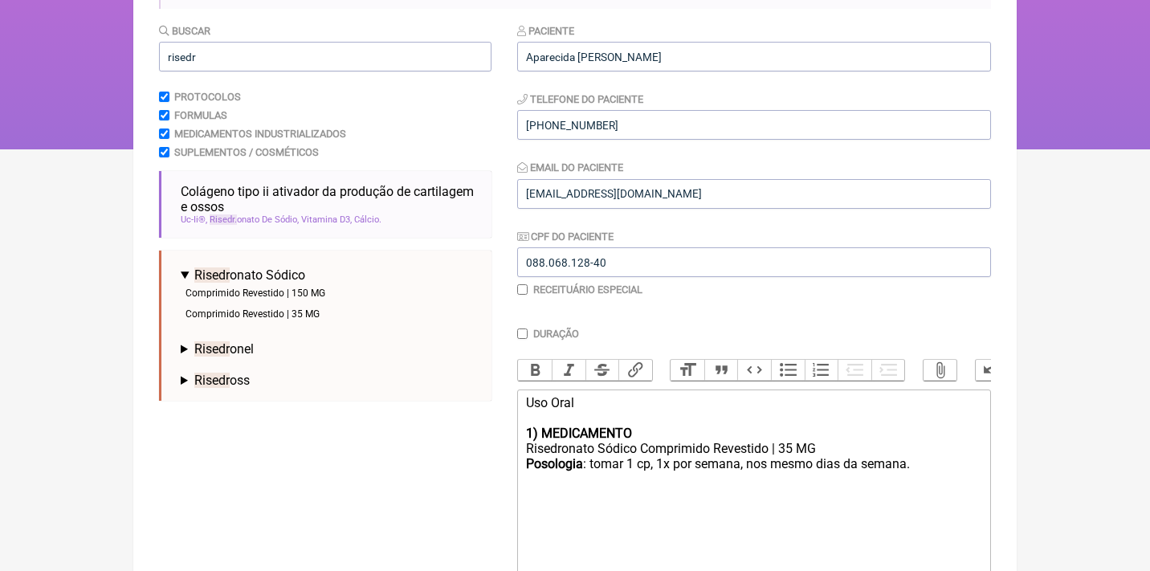
click at [796, 447] on div "Risedronato Sódico Comprimido Revestido | 35 MG" at bounding box center [754, 448] width 456 height 15
click at [715, 457] on div "Posologia : tomar 1 cp, 1x por semana, nos mesmo dias da semana." at bounding box center [754, 463] width 456 height 15
drag, startPoint x: 916, startPoint y: 458, endPoint x: 723, endPoint y: 463, distance: 192.8
click at [725, 463] on div "Posologia : tomar 1 cp, 1x por mês, nos mesmo dias da semana." at bounding box center [754, 463] width 456 height 15
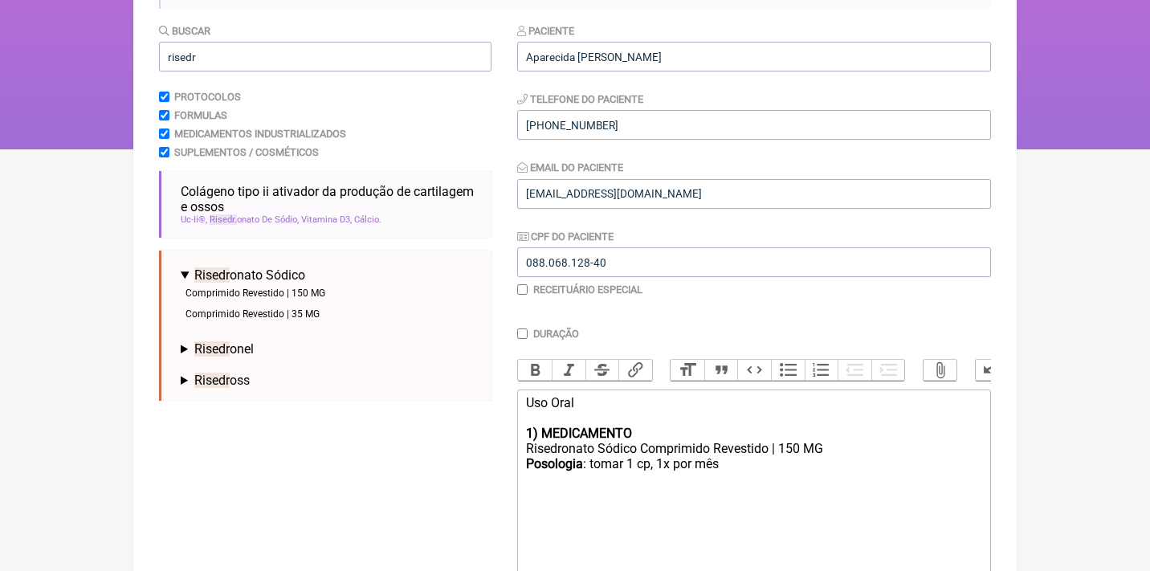
type trix-editor "<div>Uso Oral<br><br><strong>1) MEDICAMENTO</strong></div><div>Risedronato Sódi…"
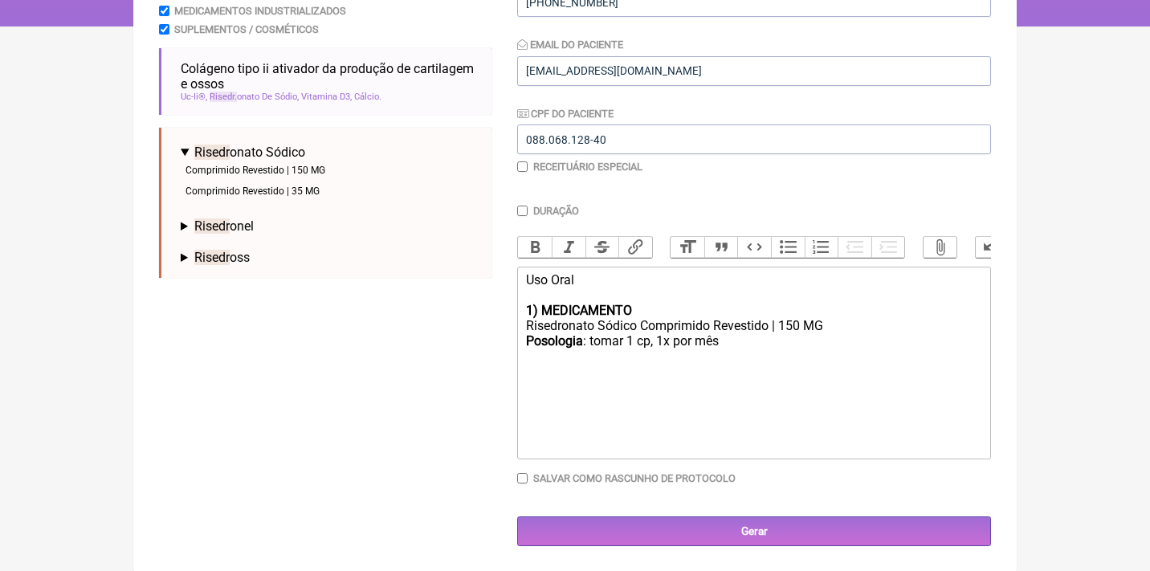
scroll to position [294, 0]
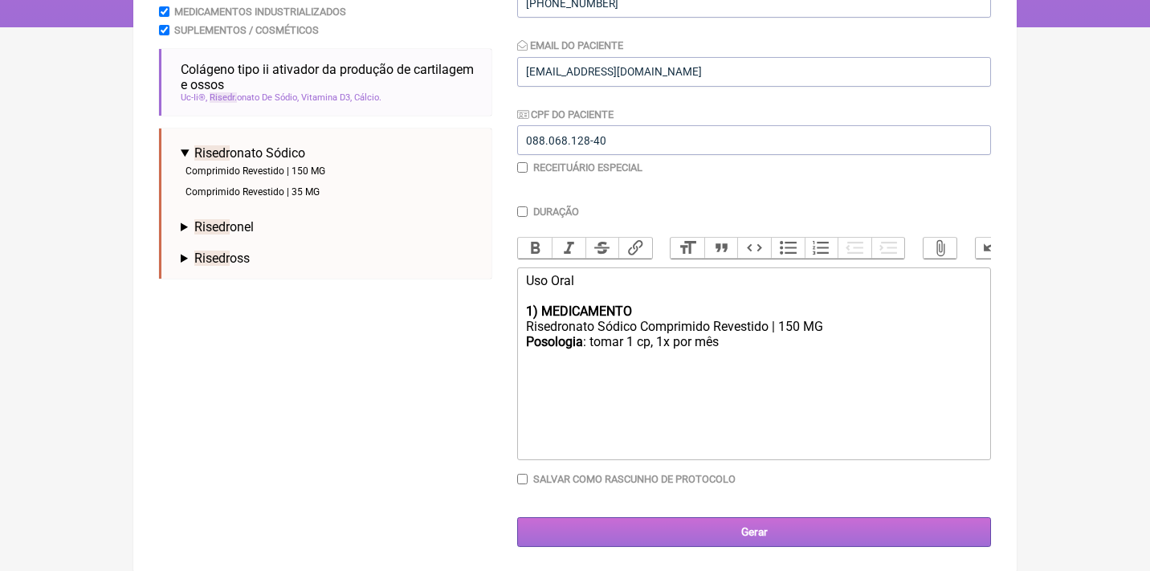
click at [733, 538] on input "Gerar" at bounding box center [754, 532] width 474 height 30
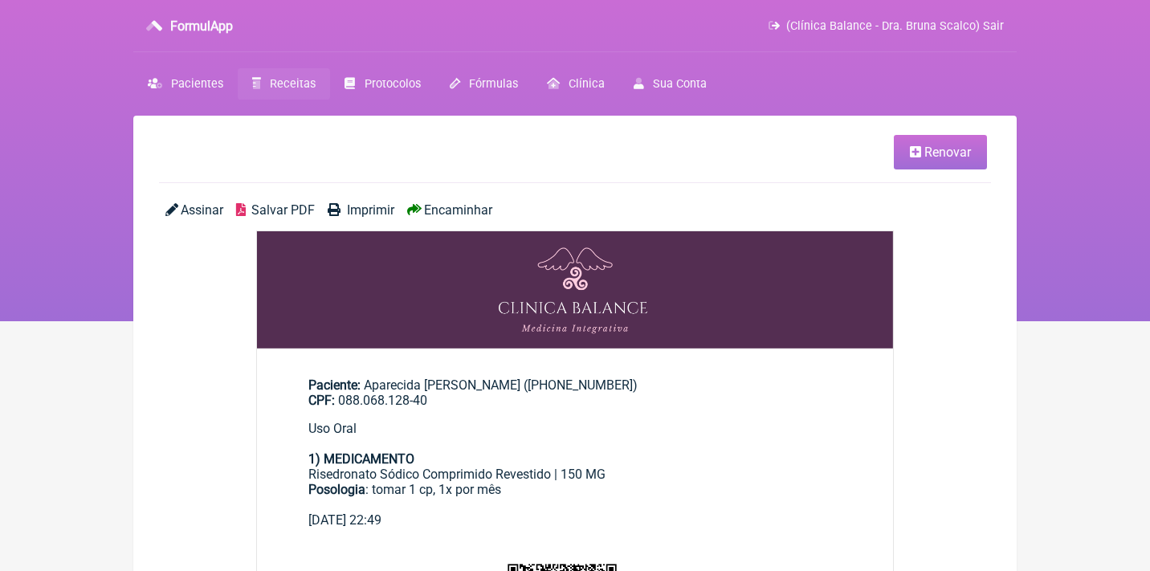
click at [199, 212] on span "Assinar" at bounding box center [202, 209] width 43 height 15
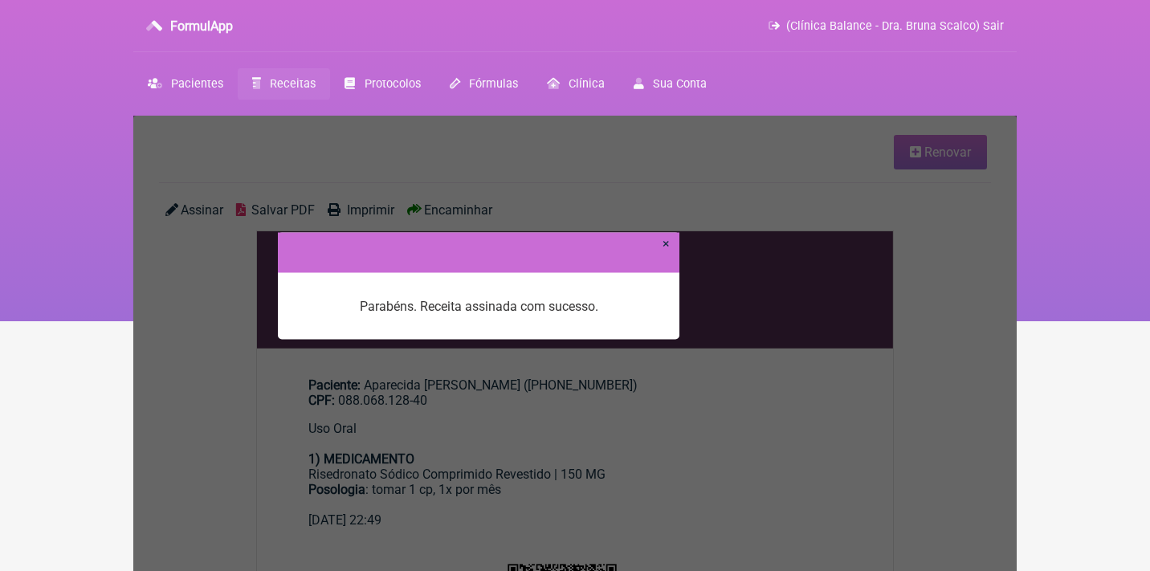
click at [664, 243] on link "×" at bounding box center [666, 242] width 7 height 15
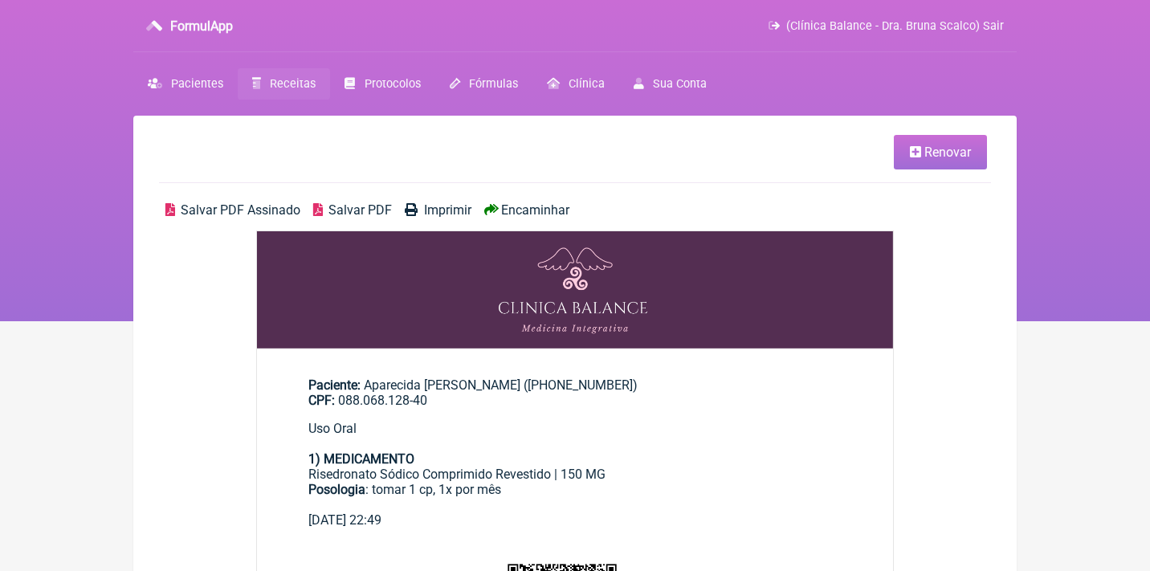
click at [218, 212] on span "Salvar PDF Assinado" at bounding box center [241, 209] width 120 height 15
click at [933, 27] on span "(Clínica Balance - Dra. Bruna Scalco) Sair" at bounding box center [895, 26] width 218 height 14
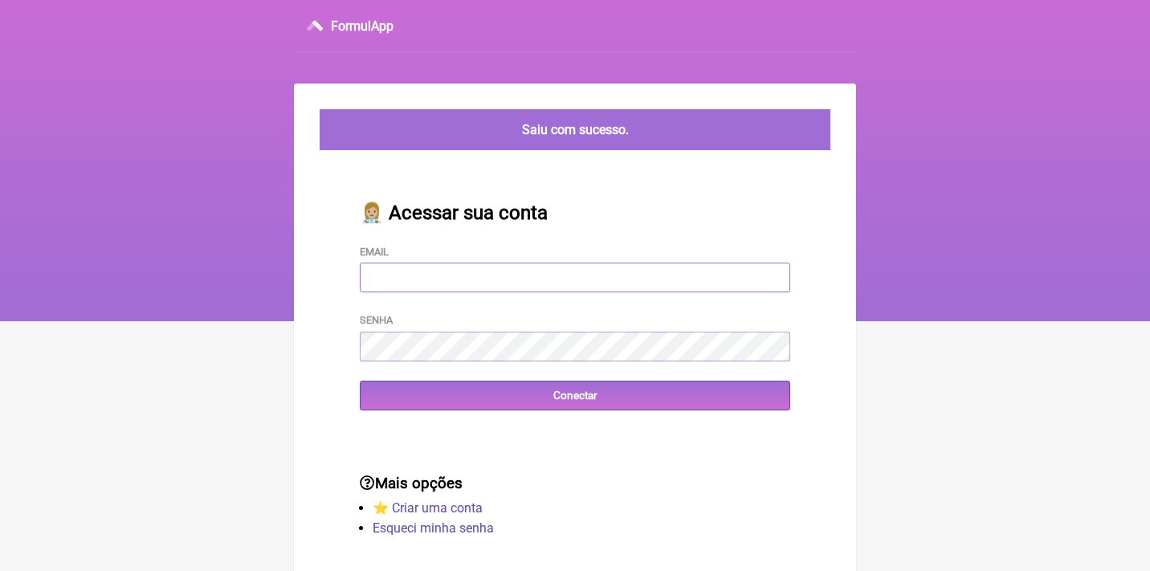
type input "[EMAIL_ADDRESS][DOMAIN_NAME]"
click at [575, 394] on input "Conectar" at bounding box center [575, 396] width 430 height 30
